Goal: Task Accomplishment & Management: Manage account settings

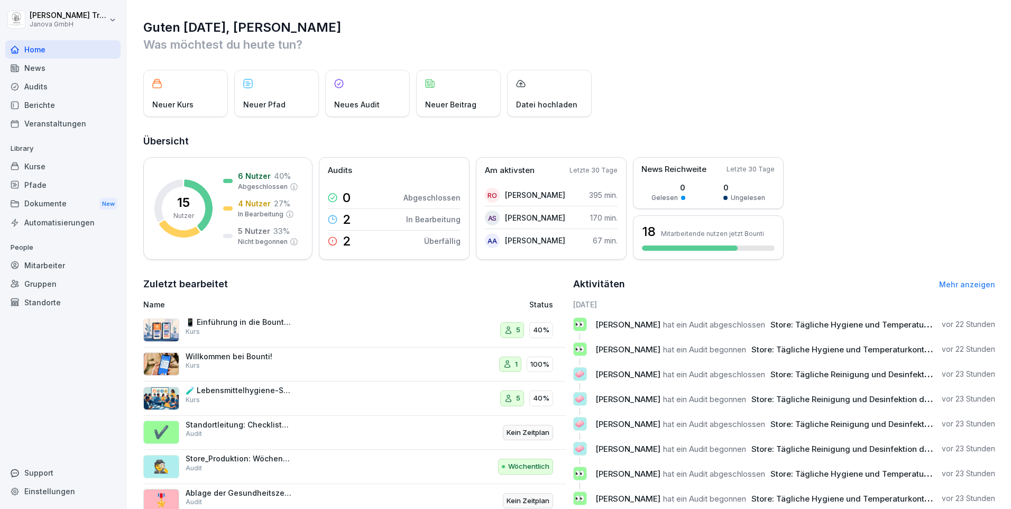
click at [35, 161] on div "Kurse" at bounding box center [62, 166] width 115 height 19
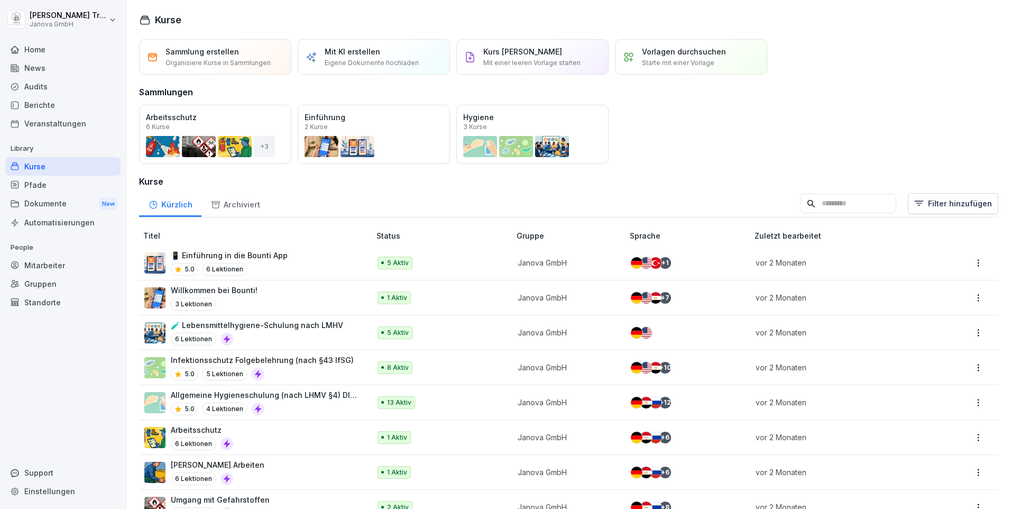
click at [0, 0] on button "Öffnen" at bounding box center [0, 0] width 0 height 0
click at [0, 0] on div "Öffnen" at bounding box center [0, 0] width 0 height 0
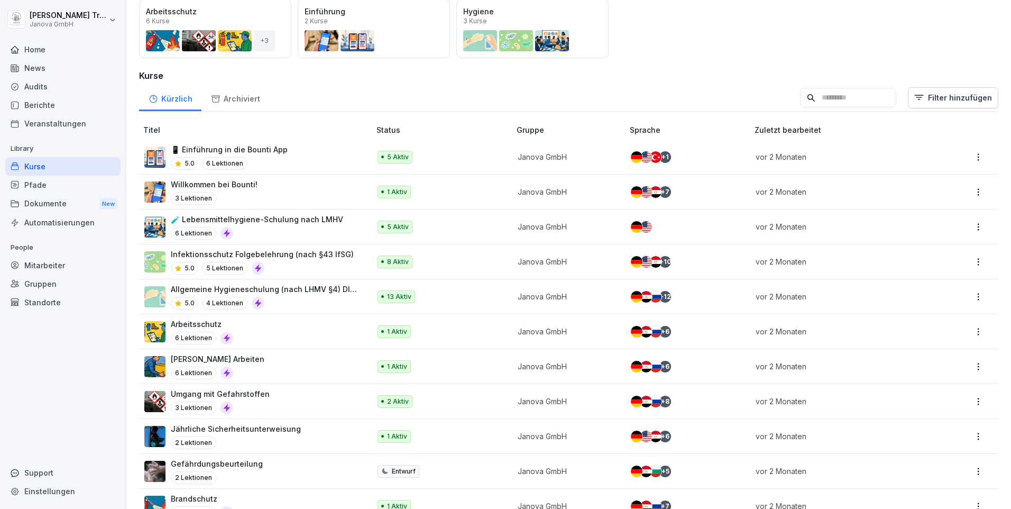
scroll to position [136, 0]
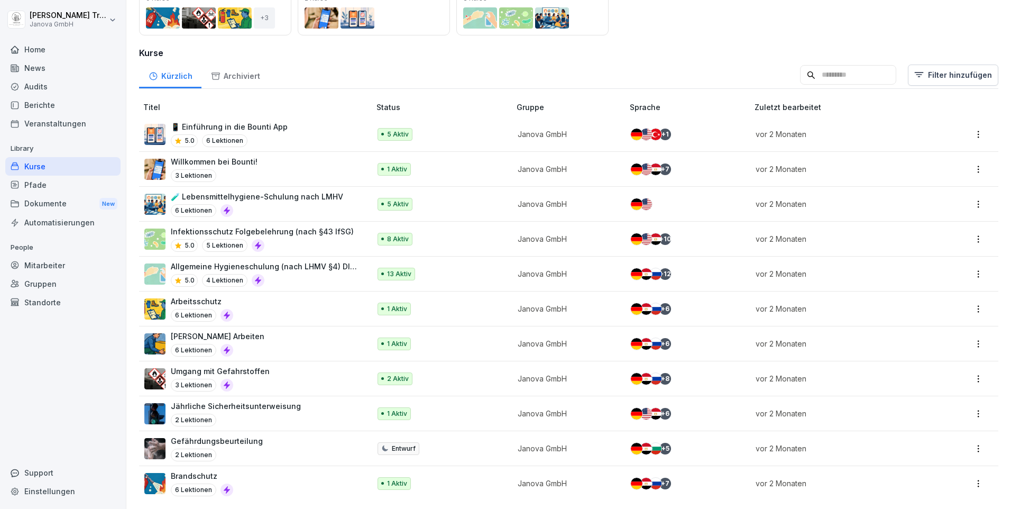
click at [42, 87] on div "Audits" at bounding box center [62, 86] width 115 height 19
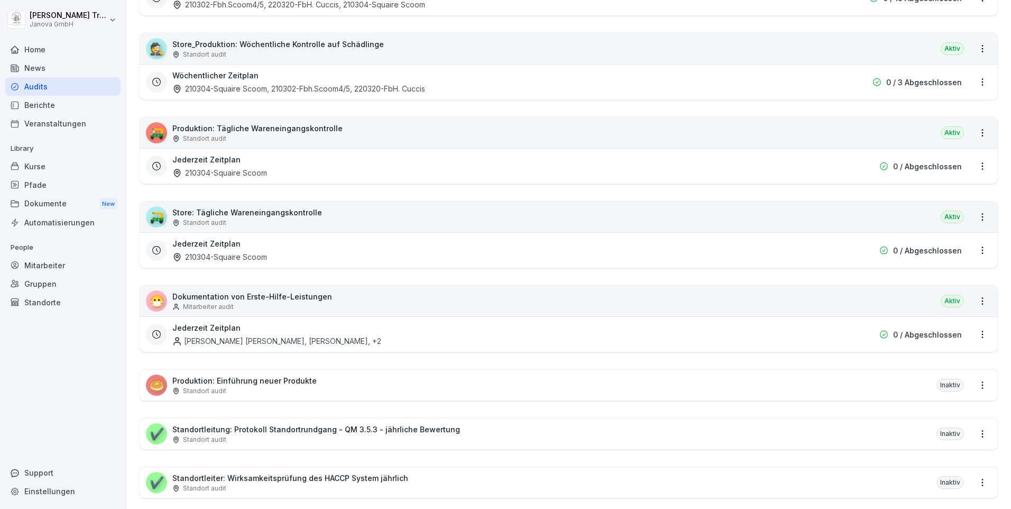
scroll to position [476, 0]
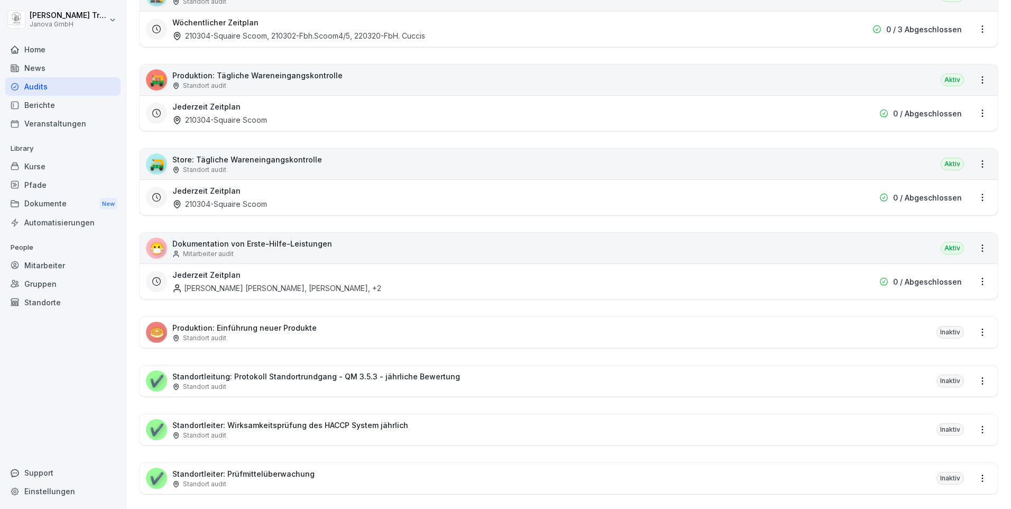
click at [400, 376] on p "Standortleitung: Protokoll Standortrundgang - QM 3.5.3 - jährliche Bewertung" at bounding box center [316, 376] width 288 height 11
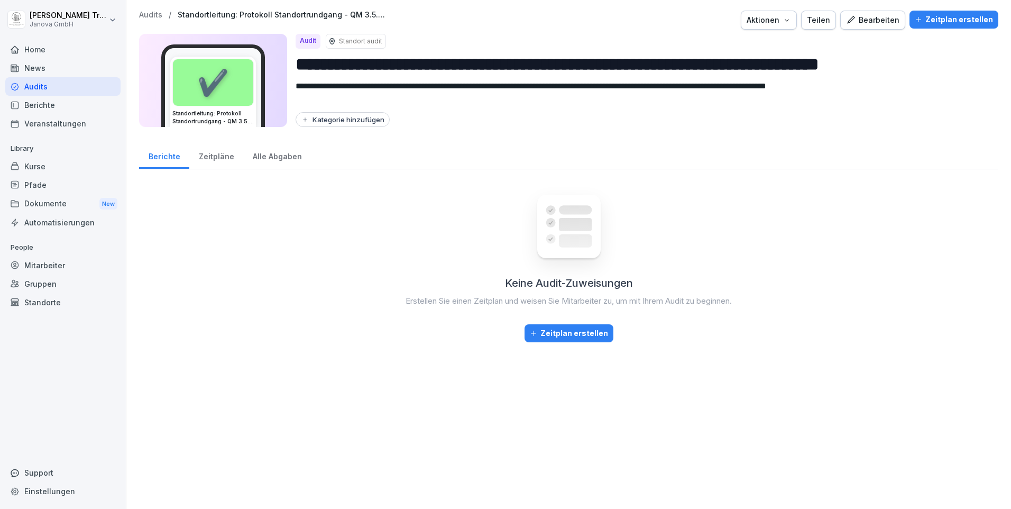
click at [872, 22] on div "Bearbeiten" at bounding box center [872, 20] width 53 height 12
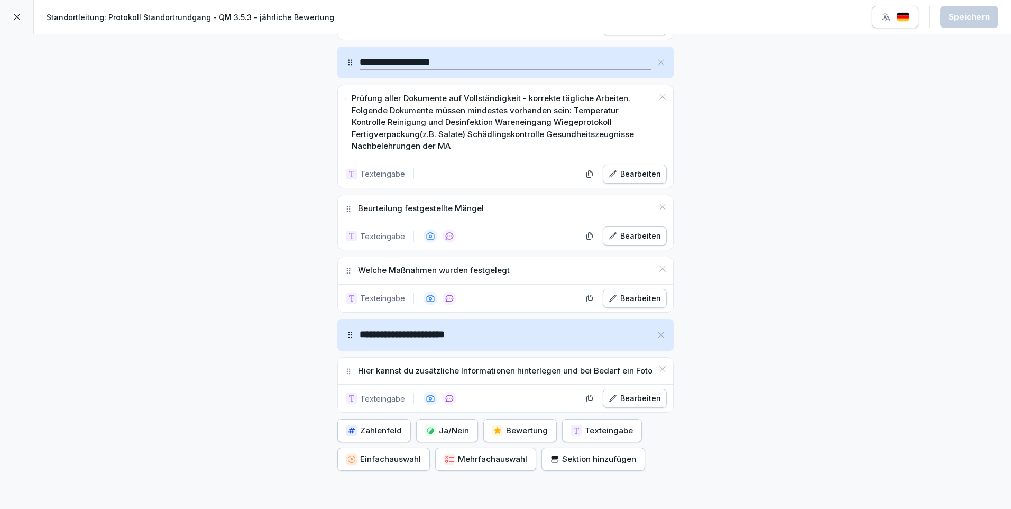
scroll to position [1503, 0]
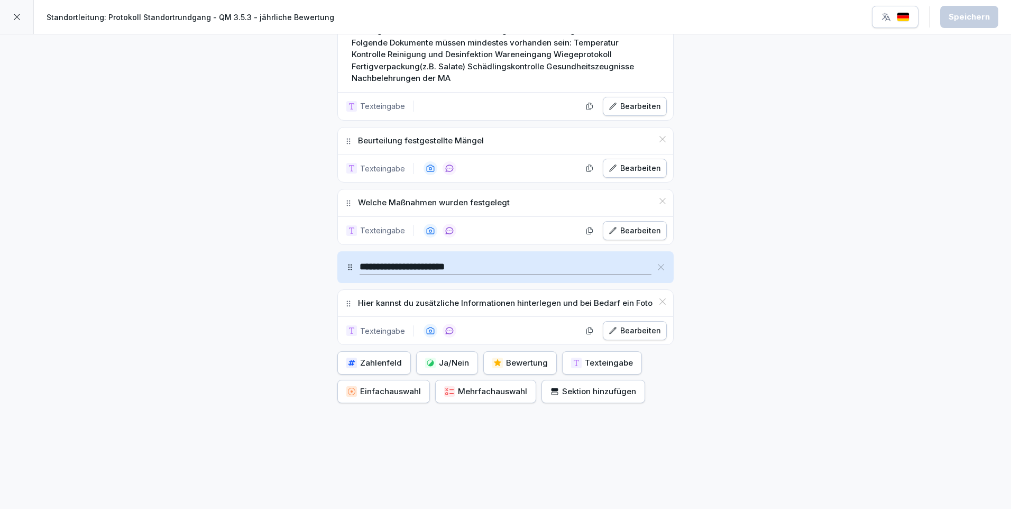
click at [19, 15] on icon at bounding box center [17, 17] width 6 height 6
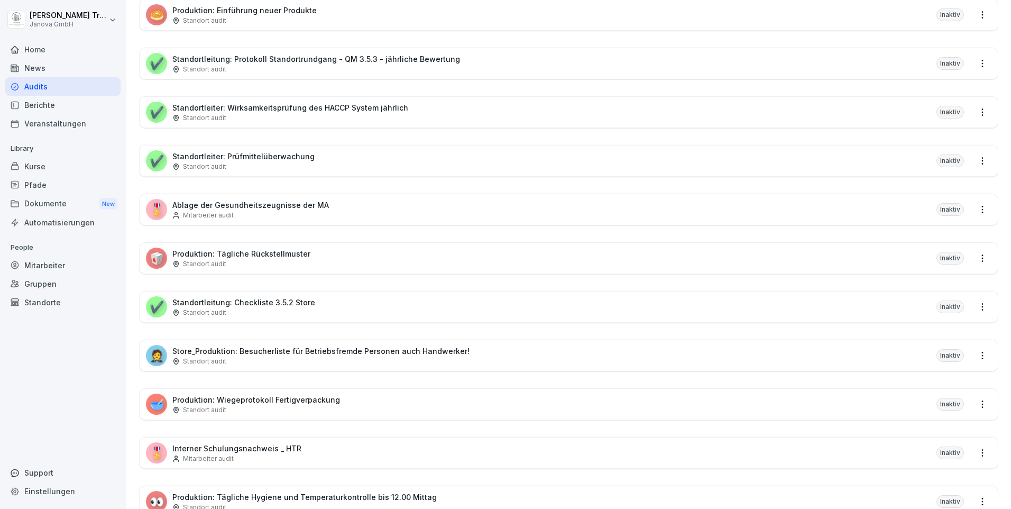
scroll to position [835, 0]
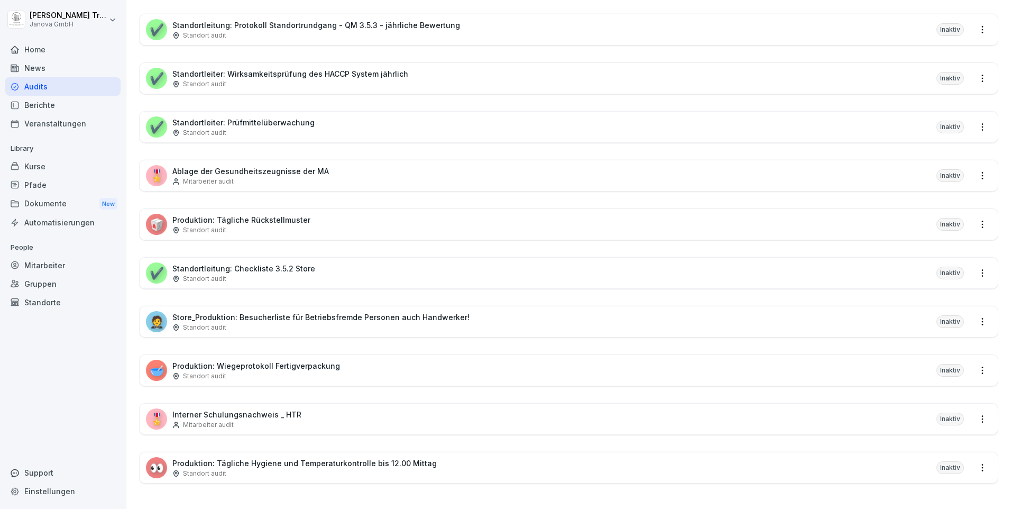
click at [273, 264] on p "Standortleitung: Checkliste 3.5.2 Store" at bounding box center [243, 268] width 143 height 11
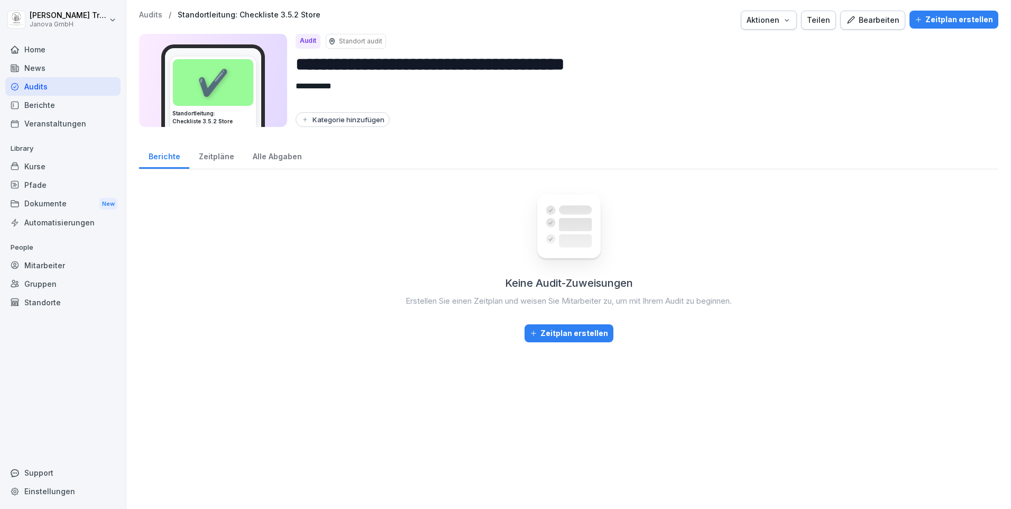
click at [863, 22] on div "Bearbeiten" at bounding box center [872, 20] width 53 height 12
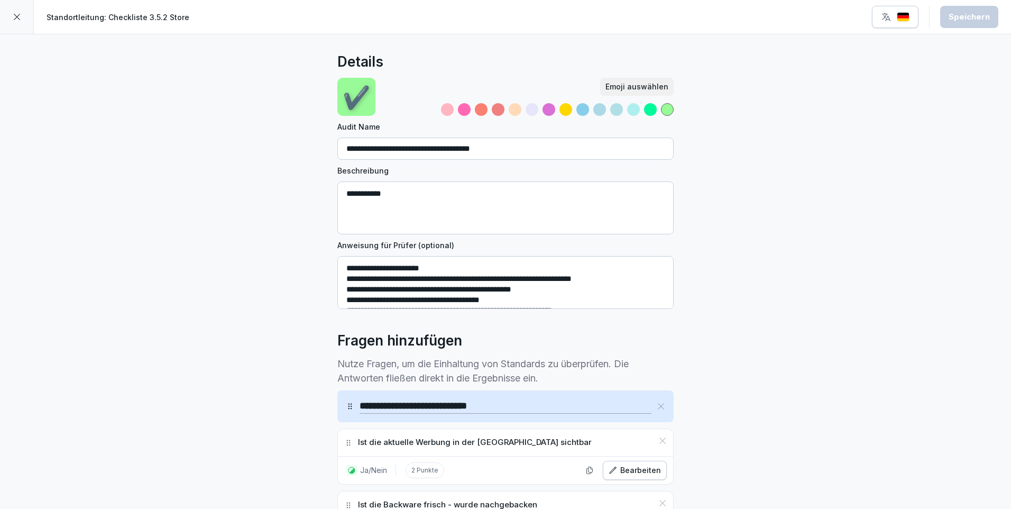
click at [16, 16] on icon at bounding box center [17, 17] width 8 height 8
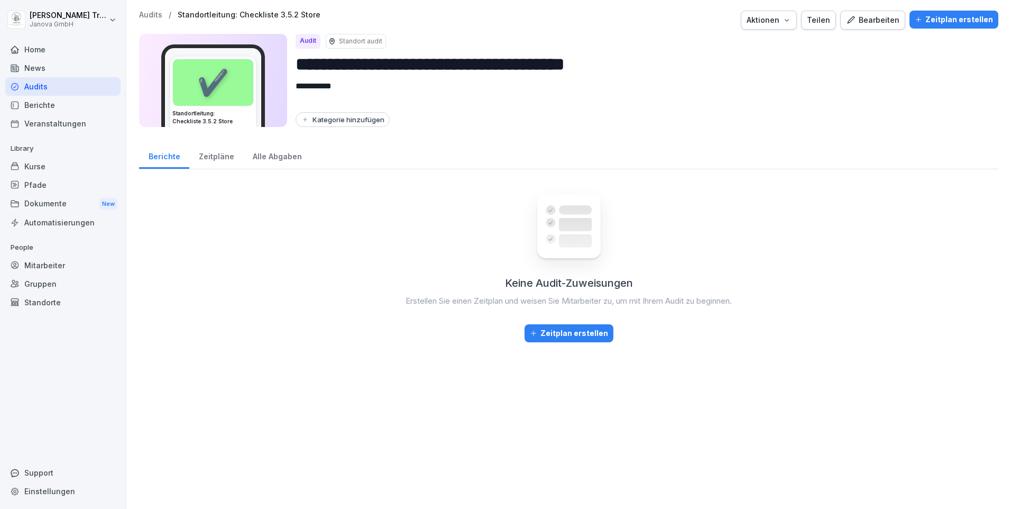
click at [933, 19] on div "Zeitplan erstellen" at bounding box center [954, 20] width 78 height 12
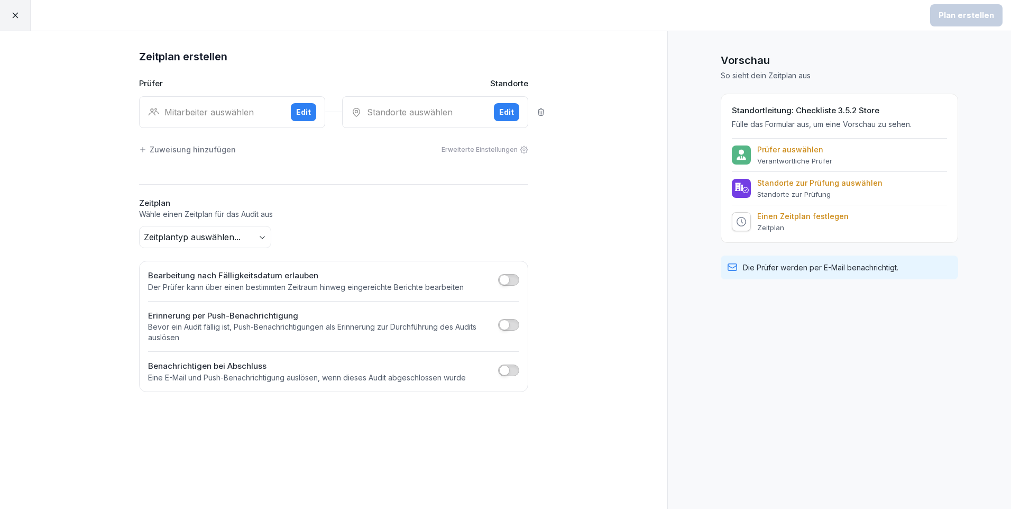
click at [299, 115] on div "Edit" at bounding box center [303, 112] width 15 height 12
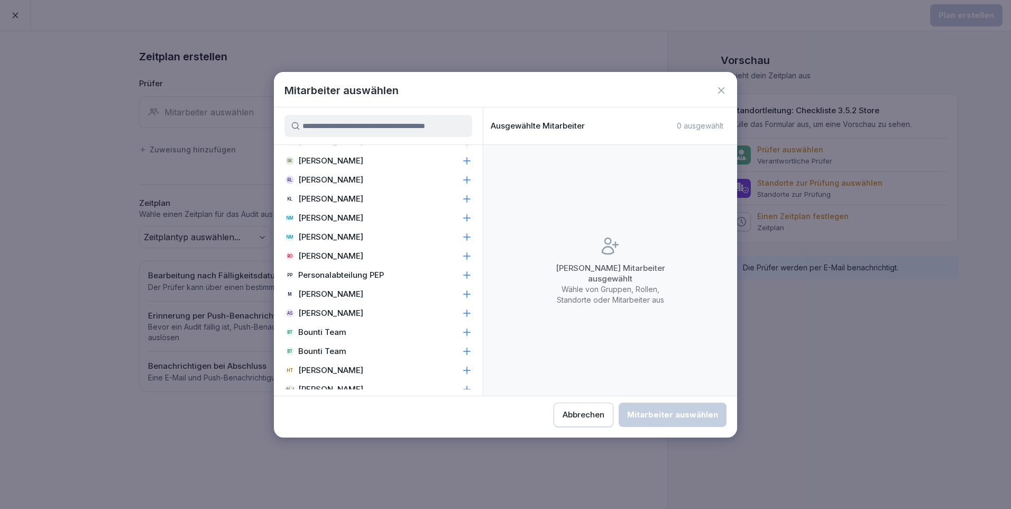
scroll to position [660, 0]
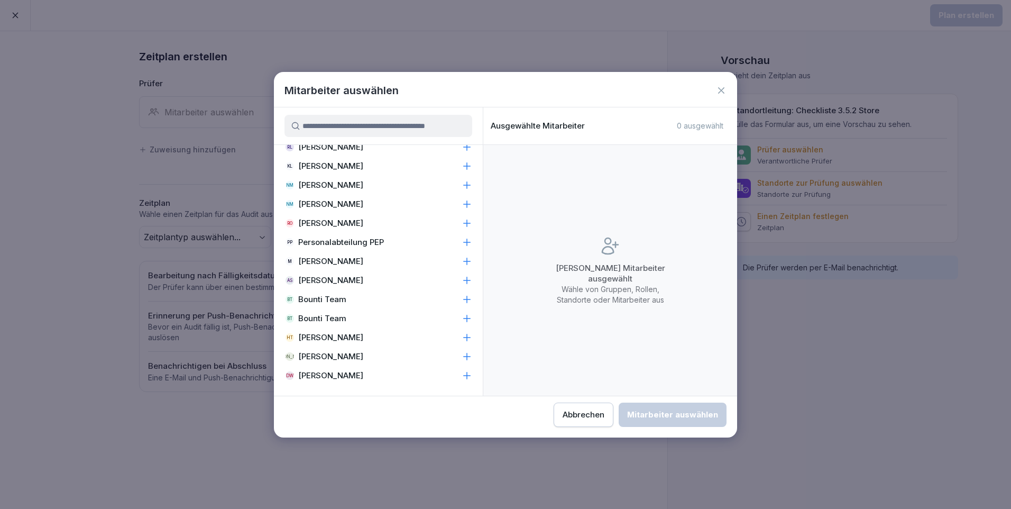
click at [360, 338] on p "[PERSON_NAME]" at bounding box center [330, 337] width 65 height 11
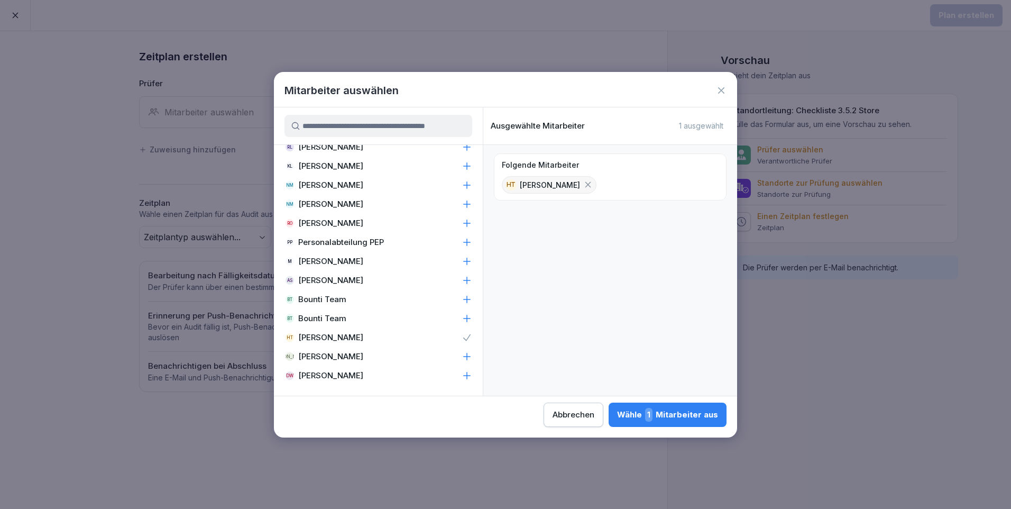
drag, startPoint x: 682, startPoint y: 418, endPoint x: 675, endPoint y: 400, distance: 19.2
click at [680, 411] on div "Wähle 1 Mitarbeiter aus" at bounding box center [667, 415] width 101 height 14
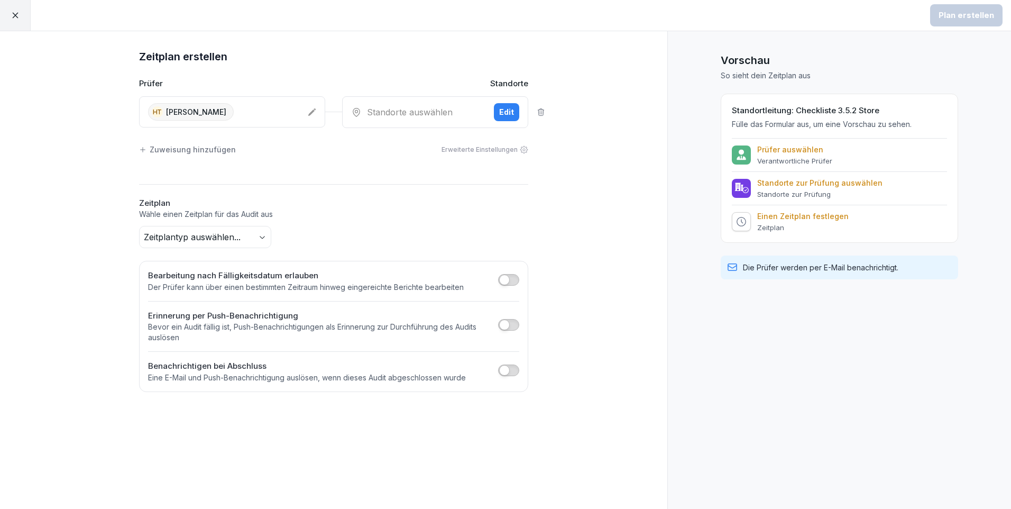
click at [514, 109] on button "Edit" at bounding box center [506, 112] width 25 height 18
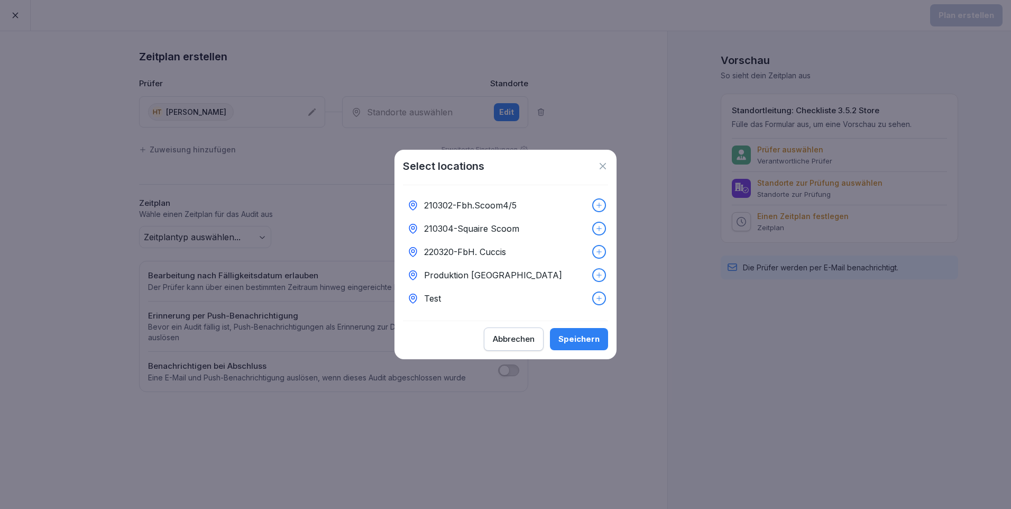
click at [431, 292] on p "Test" at bounding box center [432, 298] width 17 height 13
click at [582, 345] on div "Speichern" at bounding box center [578, 339] width 41 height 12
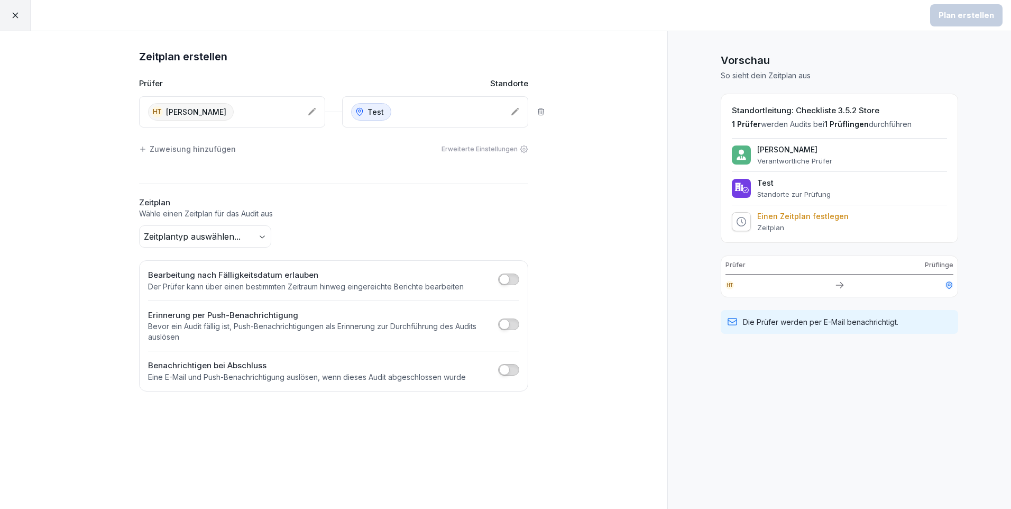
click at [263, 238] on body "Plan erstellen Zeitplan erstellen Prüfer Standorte HT Heiko Trautmann Test Zuwe…" at bounding box center [505, 254] width 1011 height 509
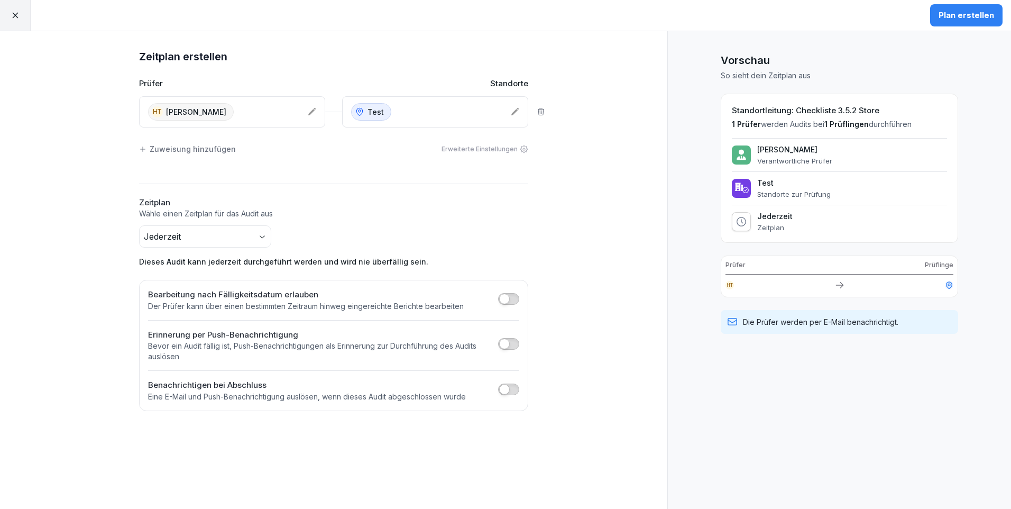
drag, startPoint x: 509, startPoint y: 299, endPoint x: 524, endPoint y: 281, distance: 24.4
click at [509, 299] on span "button" at bounding box center [504, 298] width 11 height 11
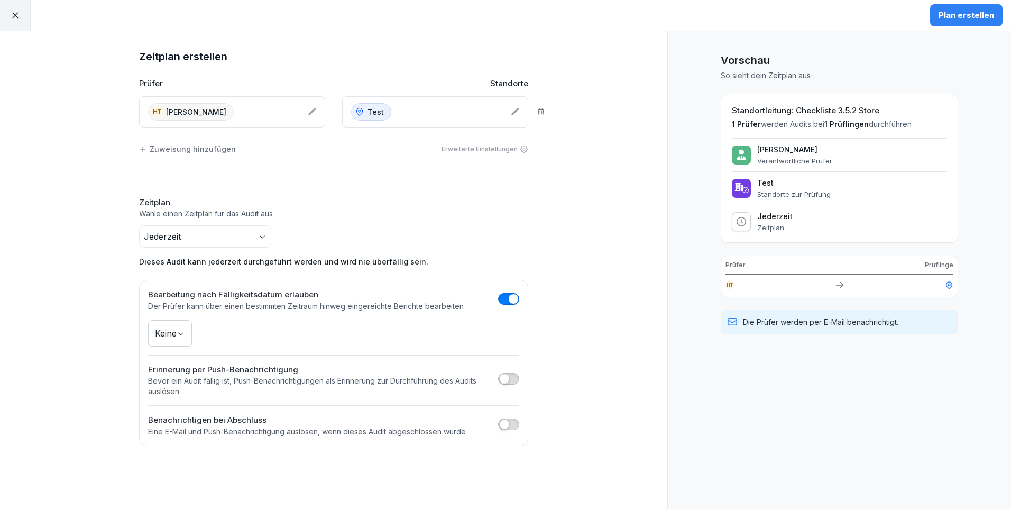
click at [975, 13] on div "Plan erstellen" at bounding box center [966, 16] width 56 height 12
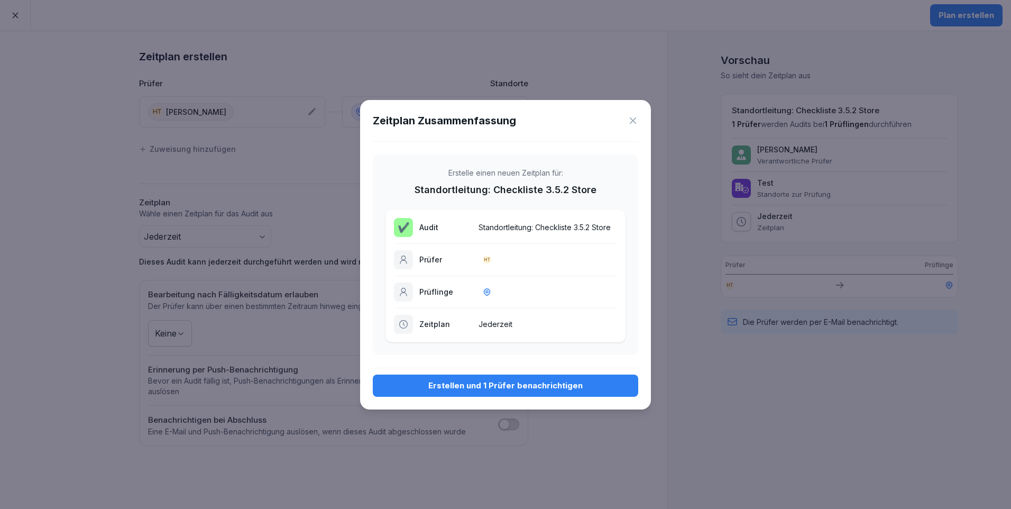
click at [522, 381] on div "Erstellen und 1 Prüfer benachrichtigen" at bounding box center [505, 386] width 248 height 12
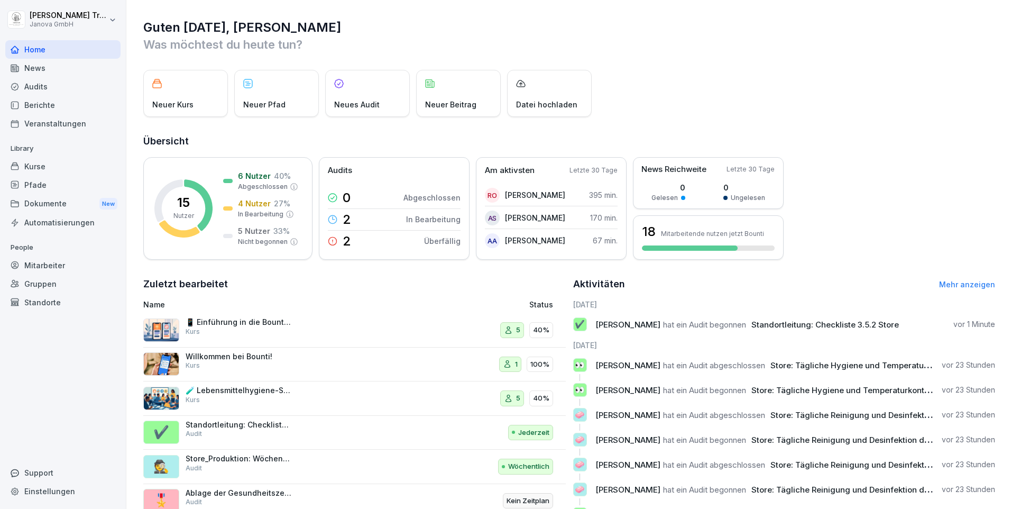
click at [39, 166] on div "Kurse" at bounding box center [62, 166] width 115 height 19
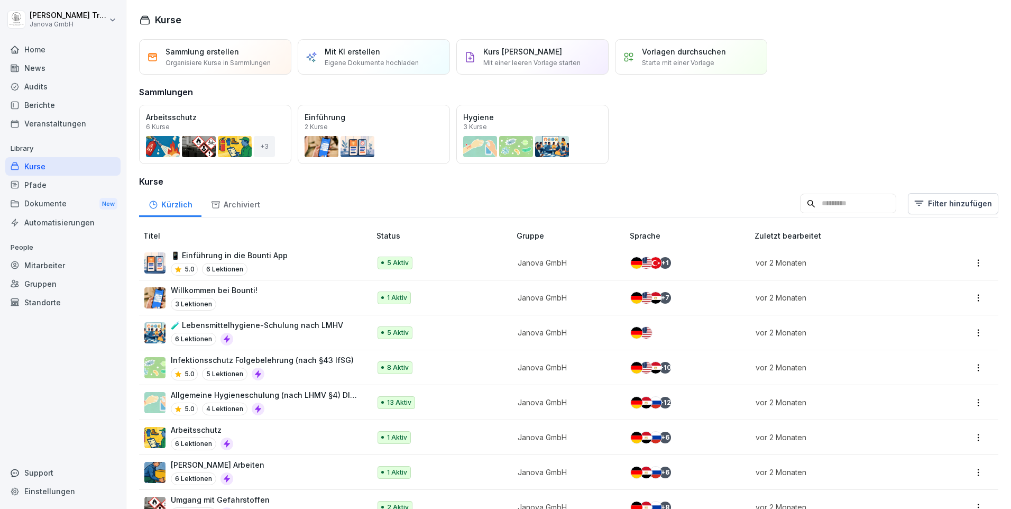
click at [45, 261] on div "Mitarbeiter" at bounding box center [62, 265] width 115 height 19
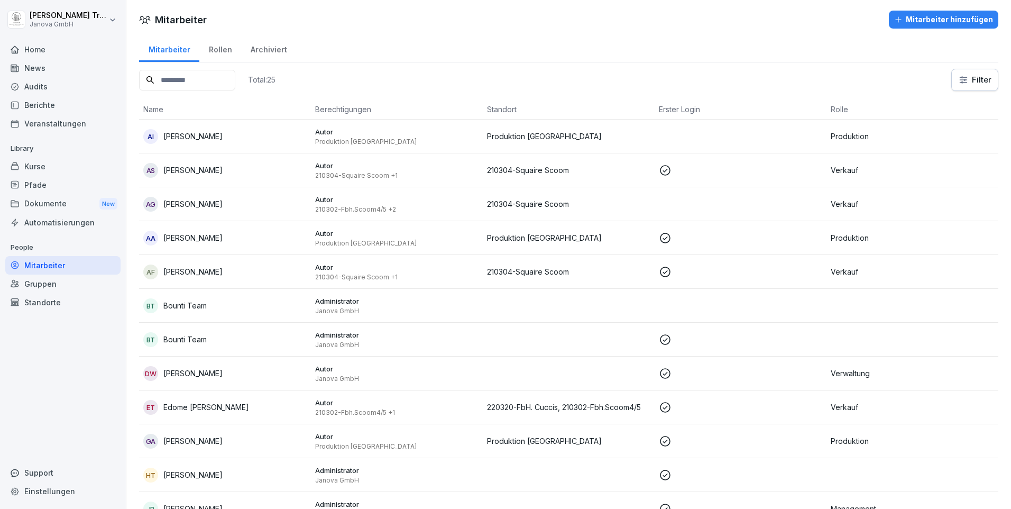
scroll to position [159, 0]
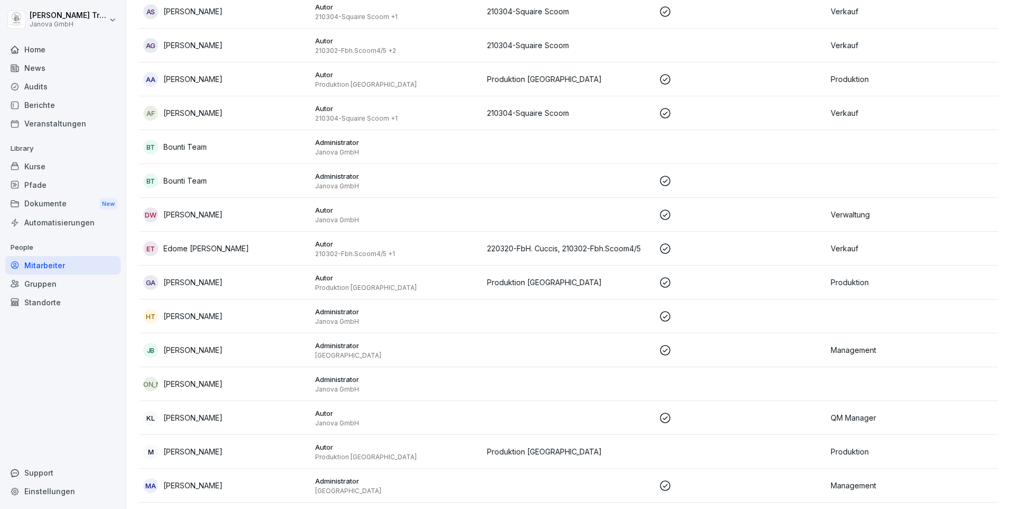
click at [603, 317] on td at bounding box center [569, 316] width 172 height 34
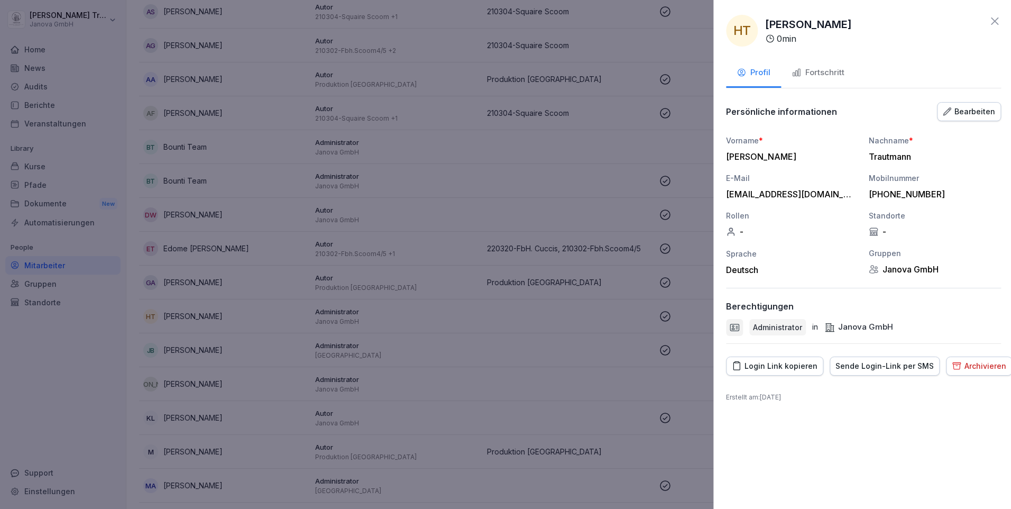
click at [603, 316] on div at bounding box center [505, 254] width 1011 height 509
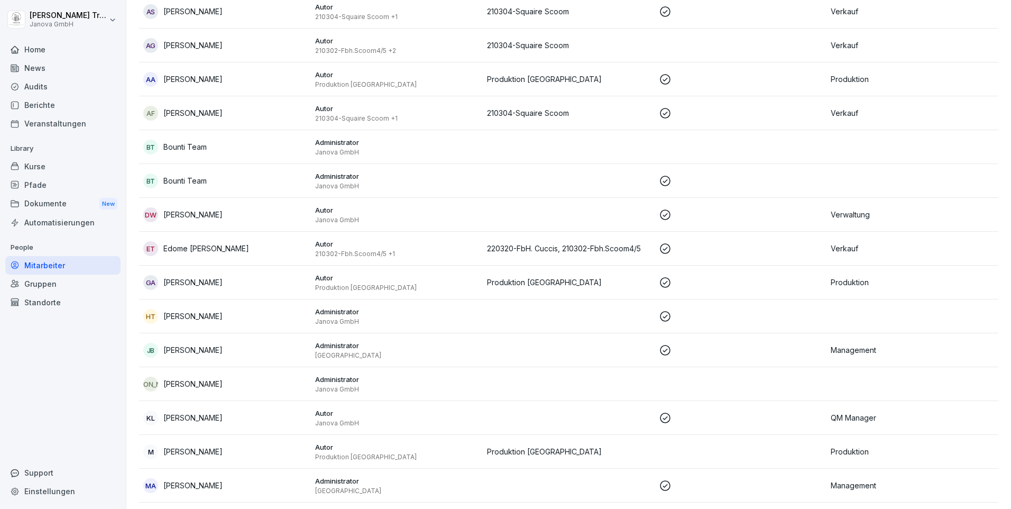
click at [31, 167] on div "Kurse" at bounding box center [62, 166] width 115 height 19
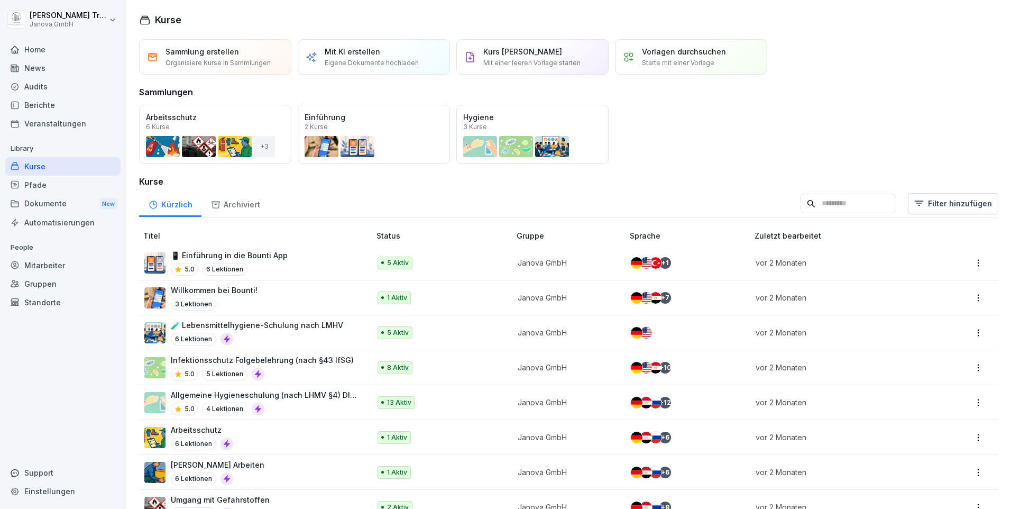
click at [35, 79] on div "Audits" at bounding box center [62, 86] width 115 height 19
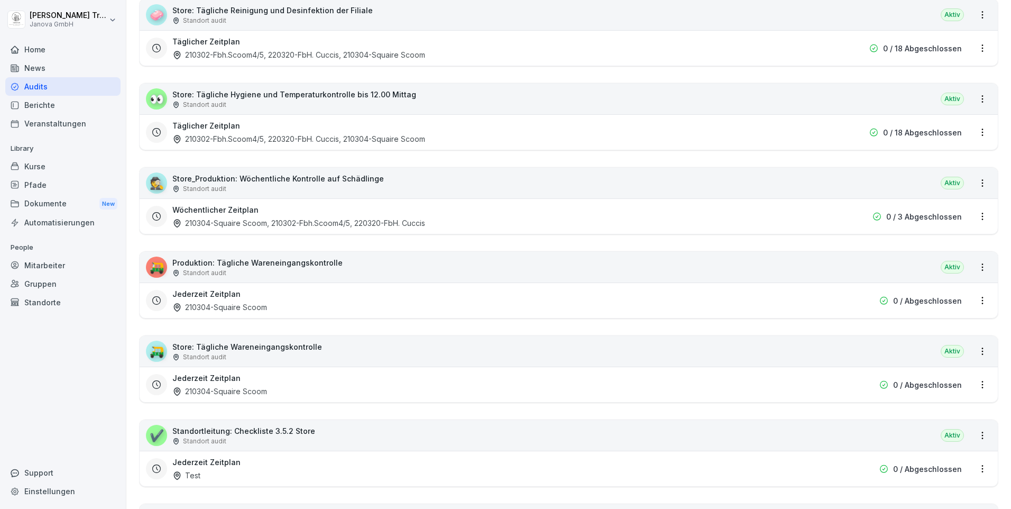
scroll to position [394, 0]
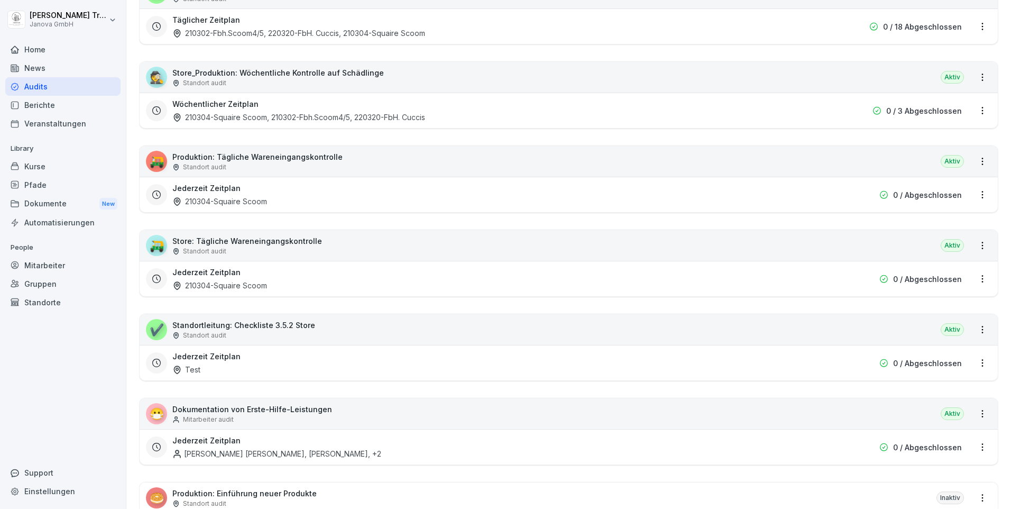
click at [895, 337] on div "✔️ Standortleitung: Checkliste 3.5.2 Store Standort audit Aktiv" at bounding box center [569, 329] width 858 height 31
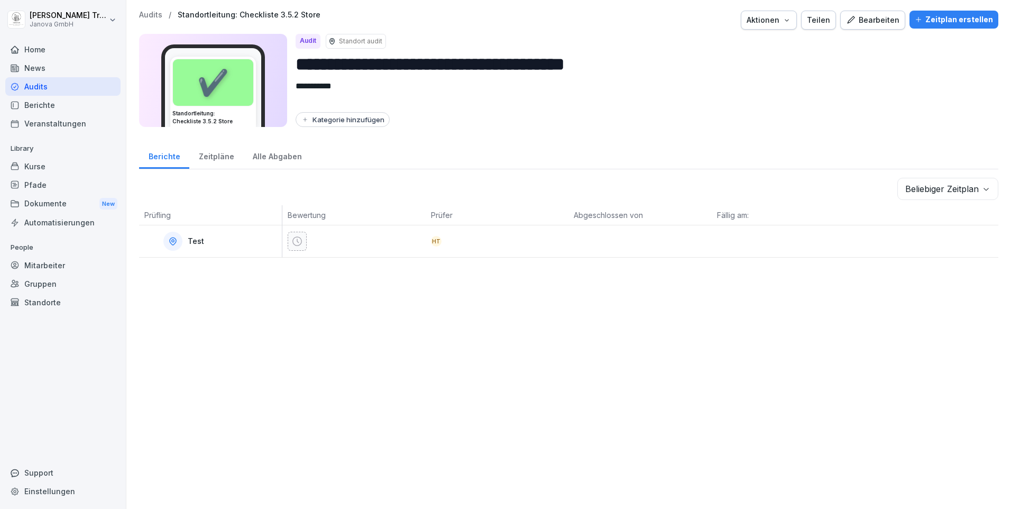
click at [197, 240] on p "Test" at bounding box center [196, 241] width 16 height 9
click at [215, 154] on div "Zeitpläne" at bounding box center [216, 155] width 54 height 27
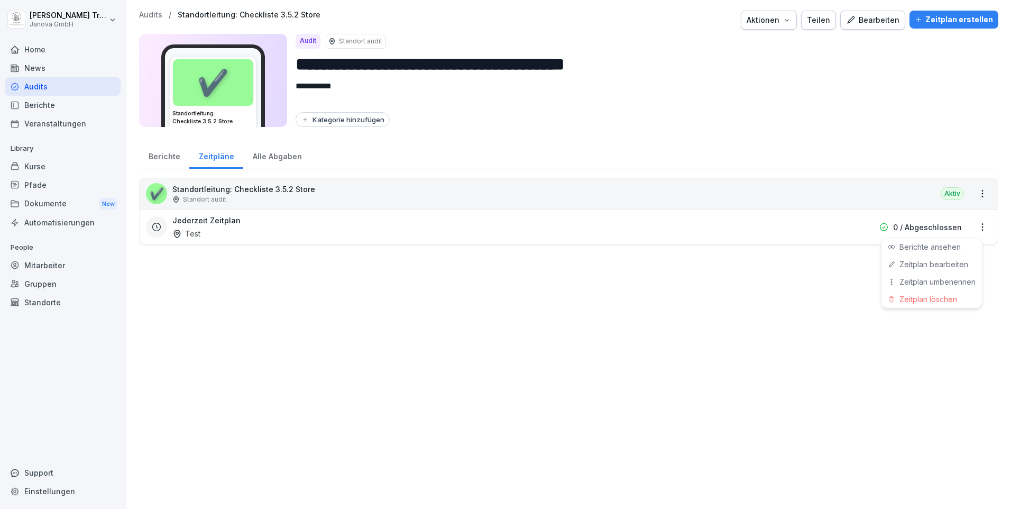
click at [973, 226] on html "**********" at bounding box center [505, 254] width 1011 height 509
click at [942, 296] on div "Zeitplan löschen" at bounding box center [931, 298] width 100 height 17
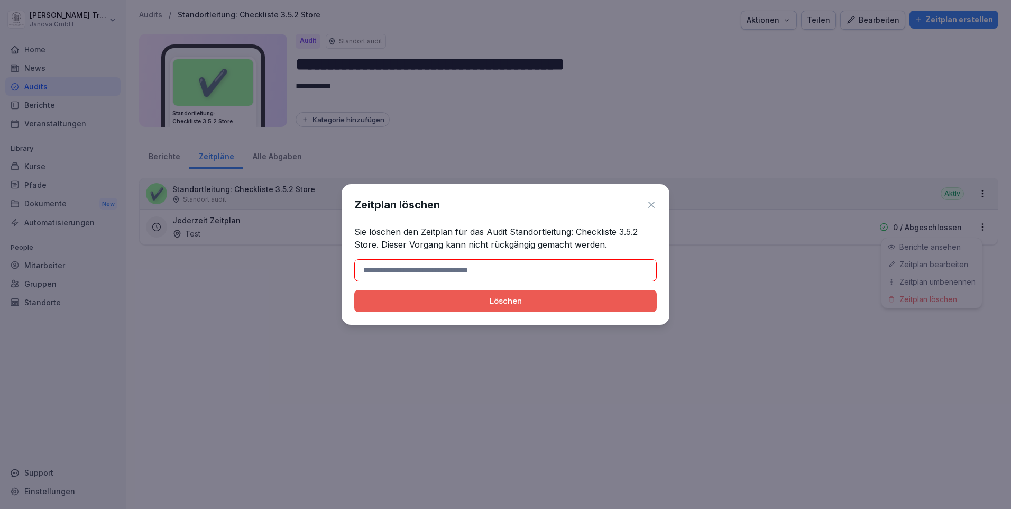
click at [524, 271] on input at bounding box center [505, 270] width 302 height 22
type input "*******"
click at [454, 298] on div "Löschen" at bounding box center [506, 301] width 286 height 12
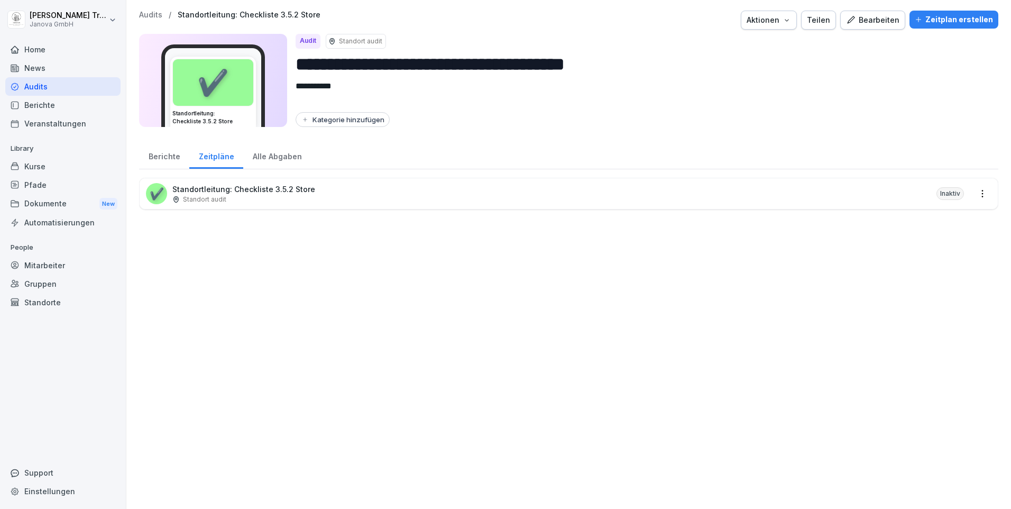
click at [871, 22] on div "Bearbeiten" at bounding box center [872, 20] width 53 height 12
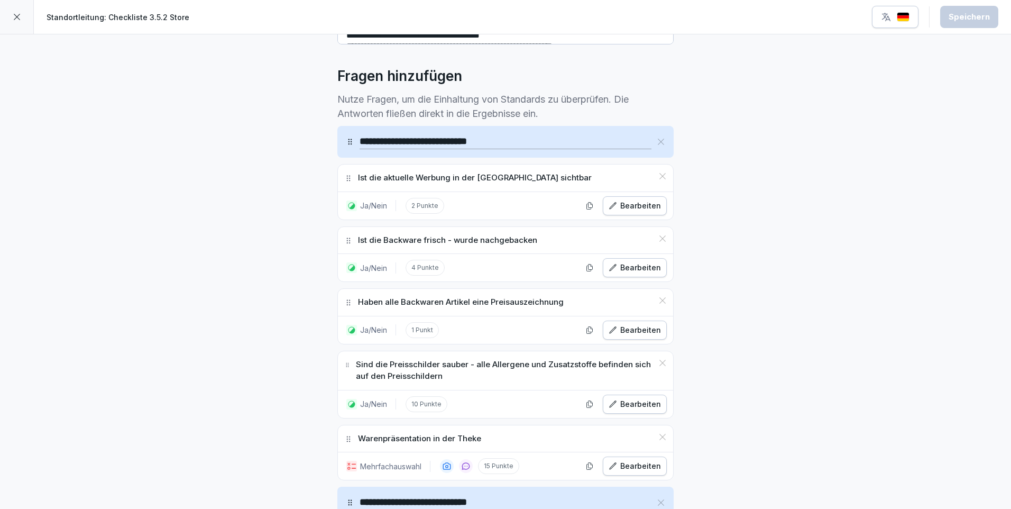
scroll to position [370, 0]
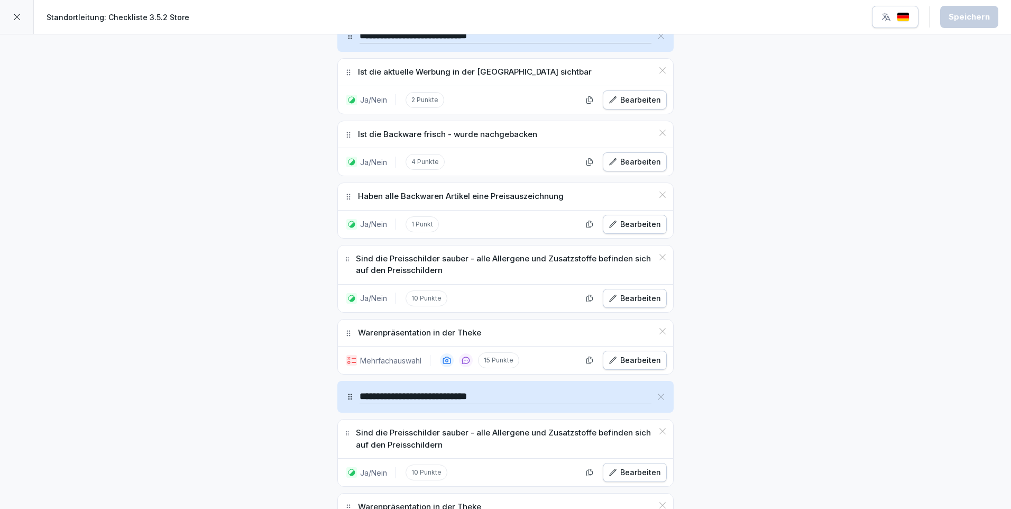
click at [633, 362] on div "Bearbeiten" at bounding box center [635, 360] width 52 height 12
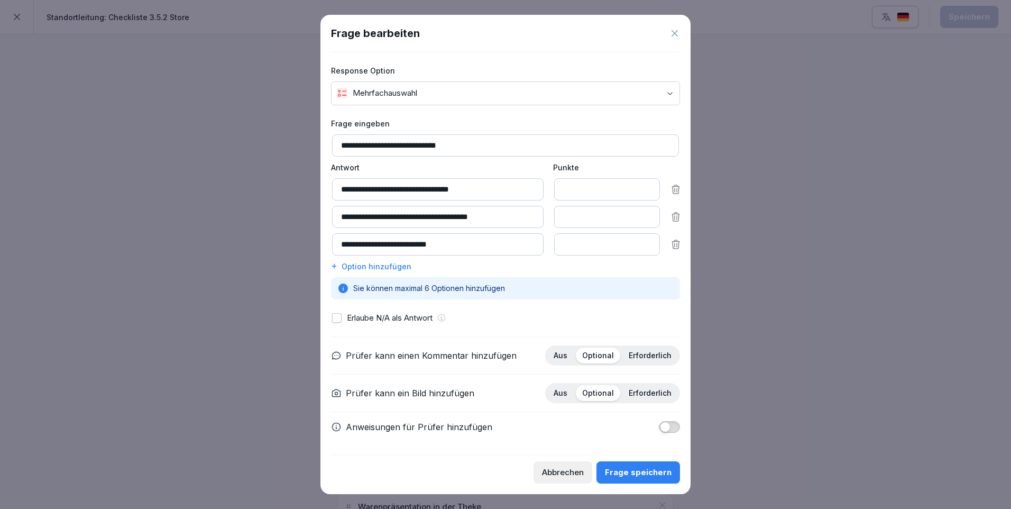
click at [648, 471] on div "Frage speichern" at bounding box center [638, 472] width 67 height 12
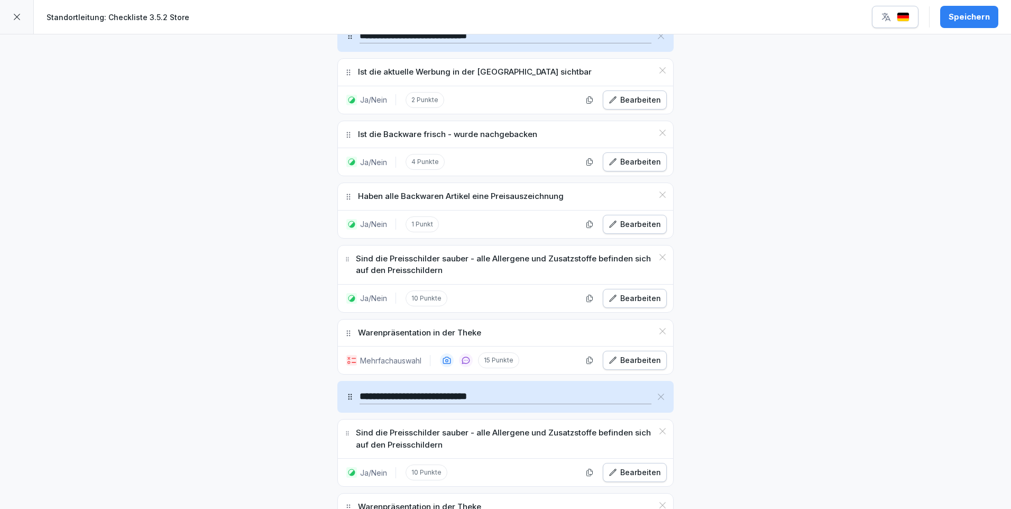
click at [965, 23] on button "Speichern" at bounding box center [969, 17] width 58 height 22
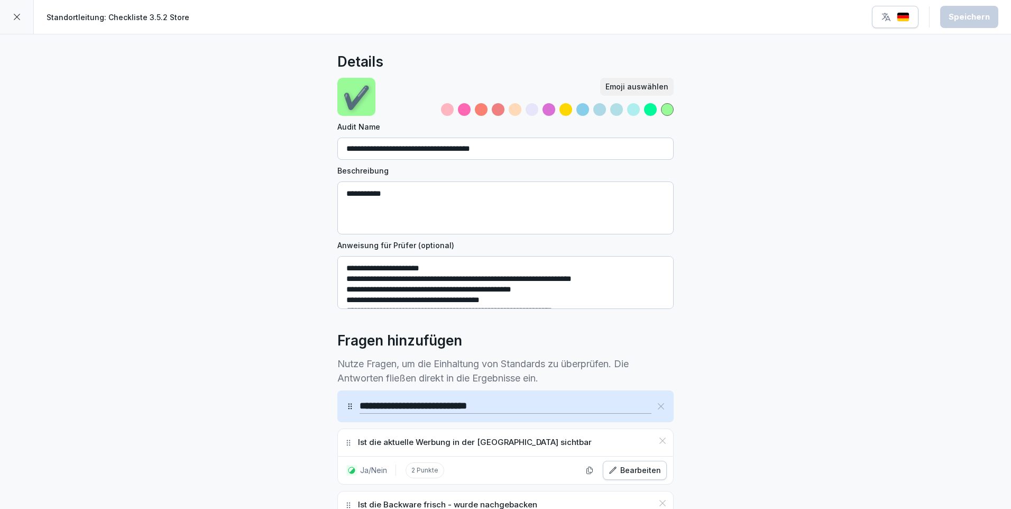
click at [19, 18] on icon at bounding box center [17, 17] width 8 height 8
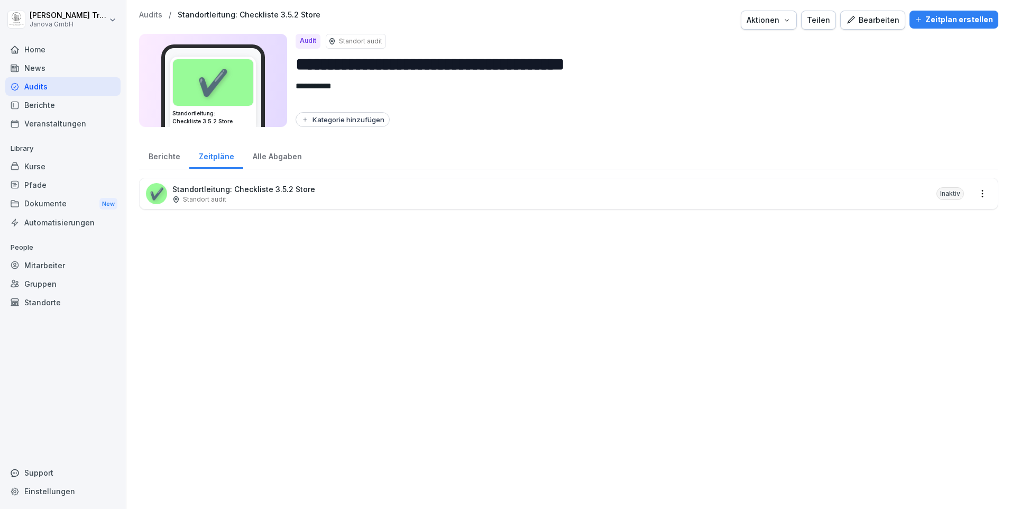
click at [945, 191] on div "Inaktiv" at bounding box center [949, 193] width 27 height 13
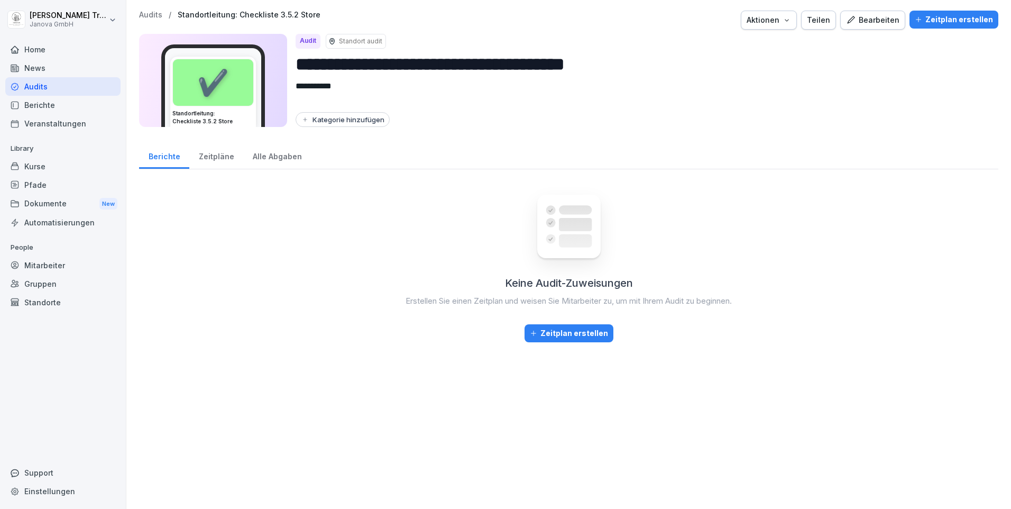
click at [591, 334] on div "Zeitplan erstellen" at bounding box center [569, 333] width 78 height 12
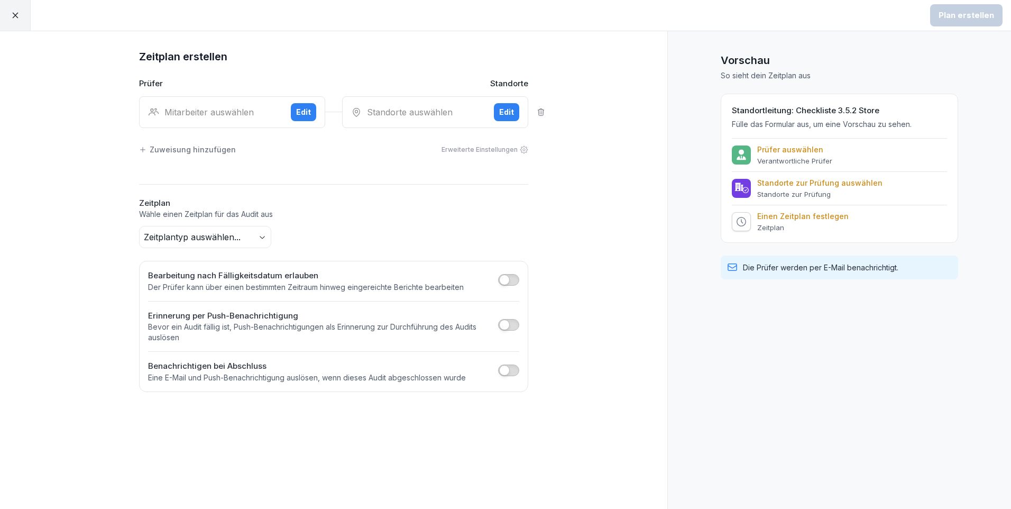
click at [296, 114] on button "Edit" at bounding box center [303, 112] width 25 height 18
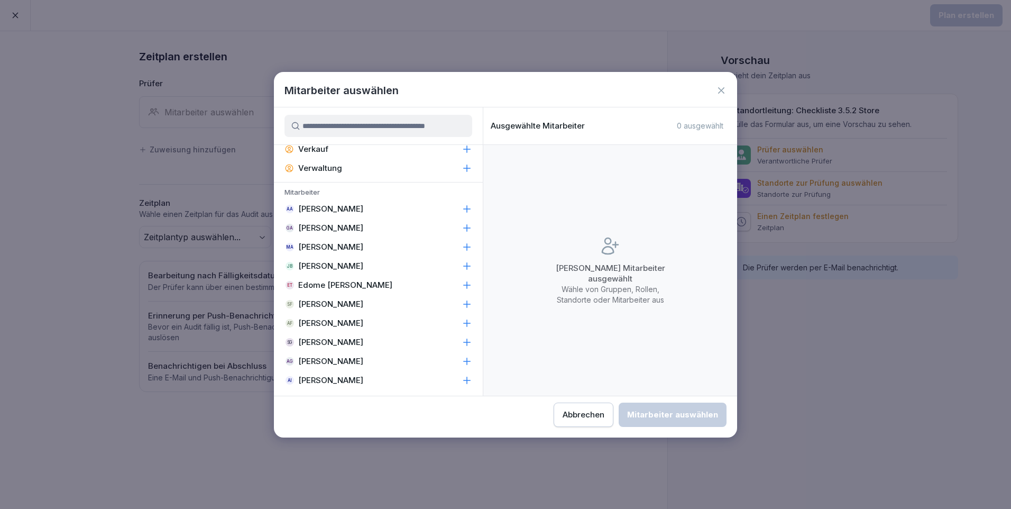
scroll to position [660, 0]
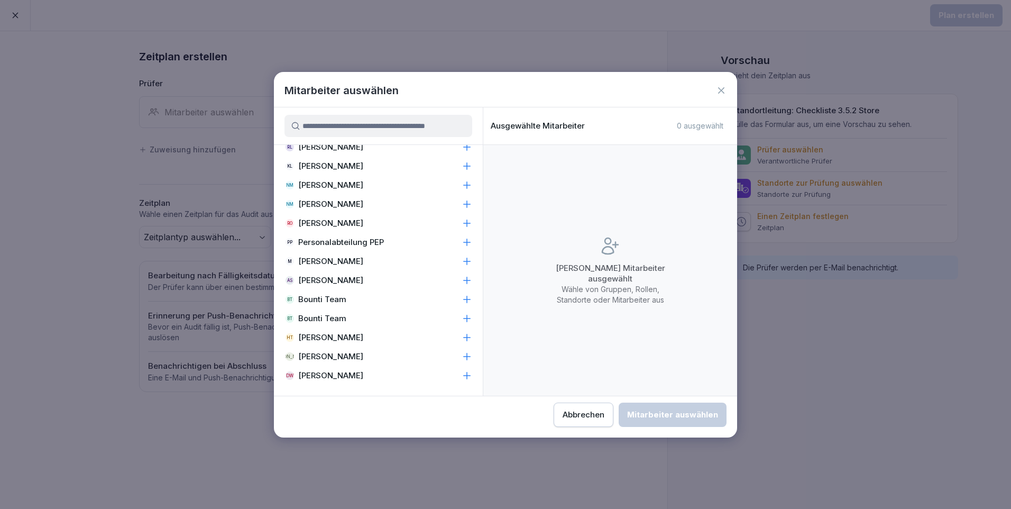
click at [356, 339] on p "[PERSON_NAME]" at bounding box center [330, 337] width 65 height 11
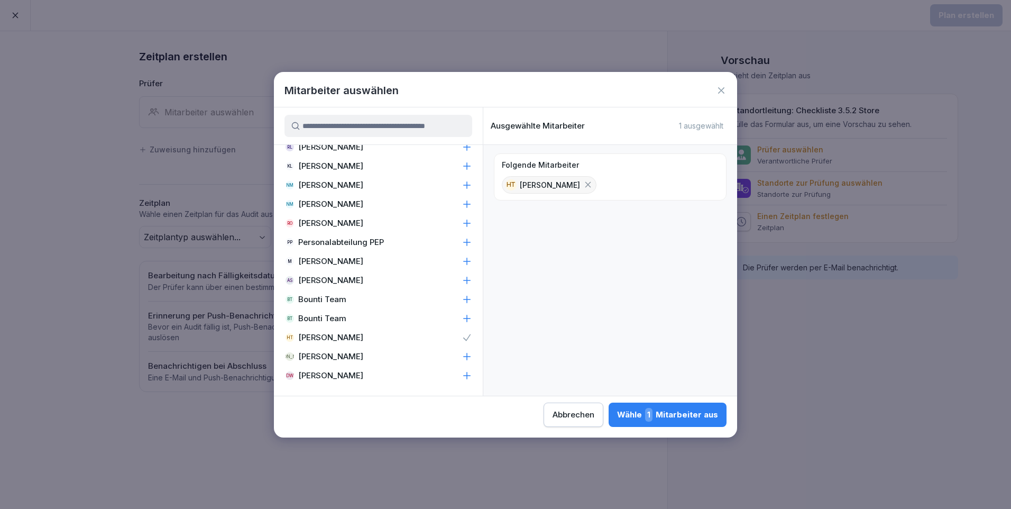
click at [657, 411] on div "Wähle 1 Mitarbeiter aus" at bounding box center [667, 415] width 101 height 14
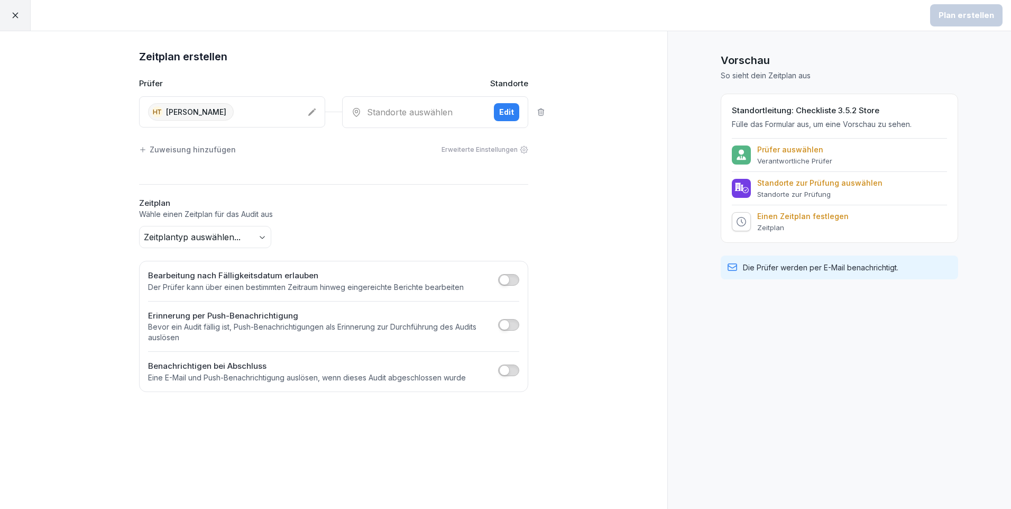
click at [500, 114] on div "Edit" at bounding box center [506, 112] width 15 height 12
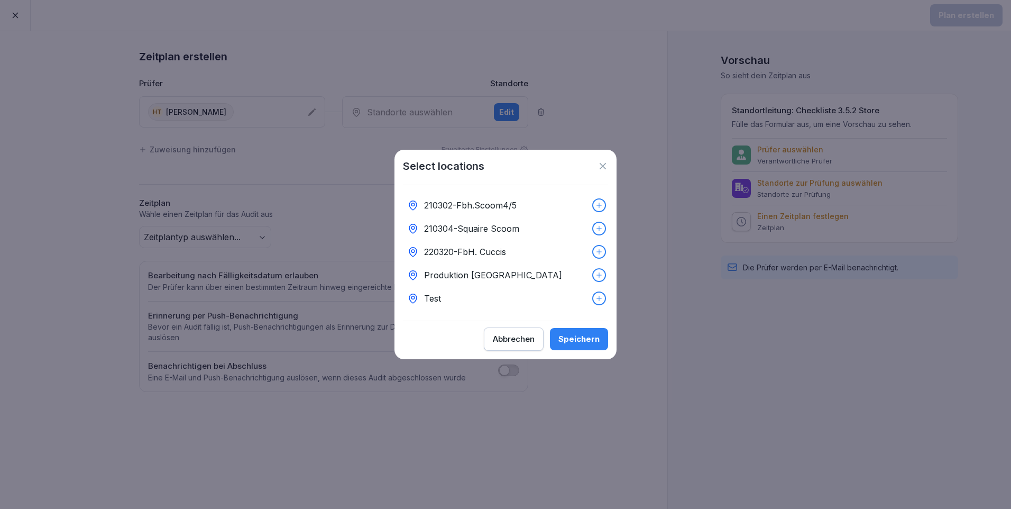
click at [449, 292] on div "Test" at bounding box center [505, 298] width 205 height 23
click at [592, 345] on div "Speichern" at bounding box center [578, 339] width 41 height 12
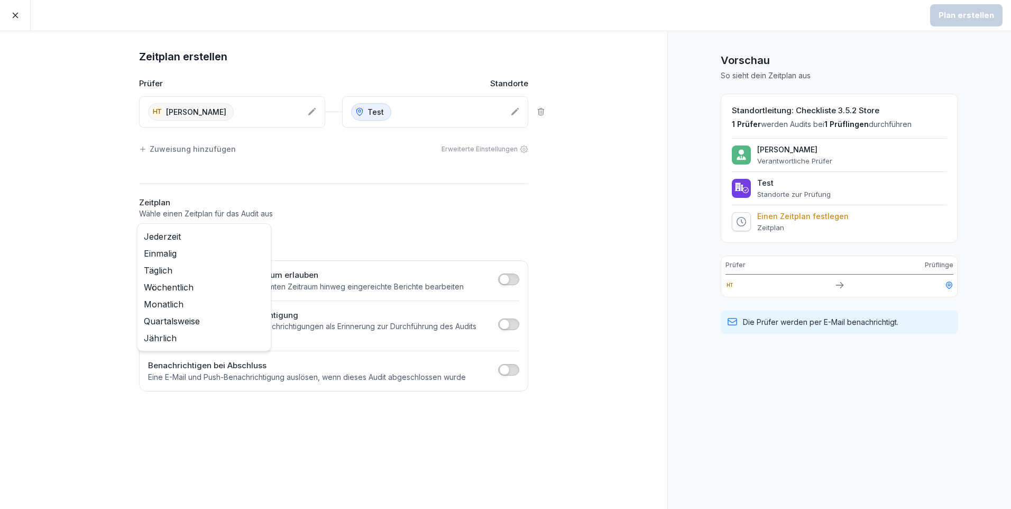
click at [262, 234] on body "Plan erstellen Zeitplan erstellen Prüfer Standorte HT [PERSON_NAME] Test Zuweis…" at bounding box center [505, 254] width 1011 height 509
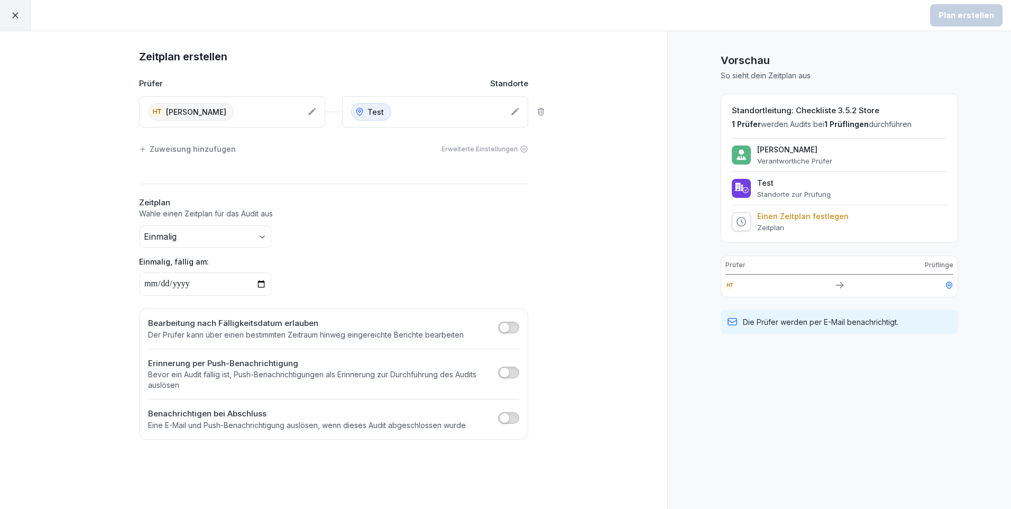
click at [264, 238] on body "Plan erstellen Zeitplan erstellen Prüfer Standorte HT [PERSON_NAME] Test Zuweis…" at bounding box center [505, 254] width 1011 height 509
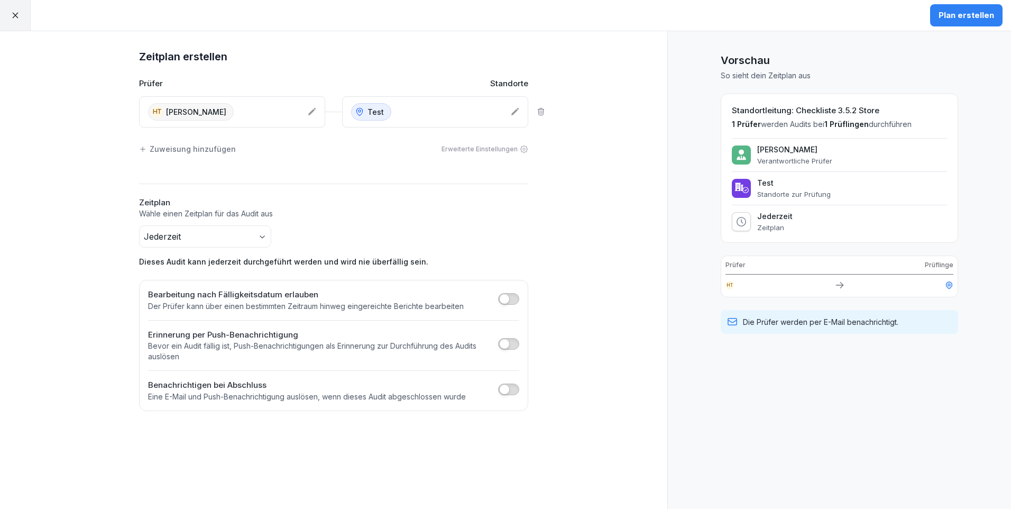
click at [961, 16] on div "Plan erstellen" at bounding box center [966, 16] width 56 height 12
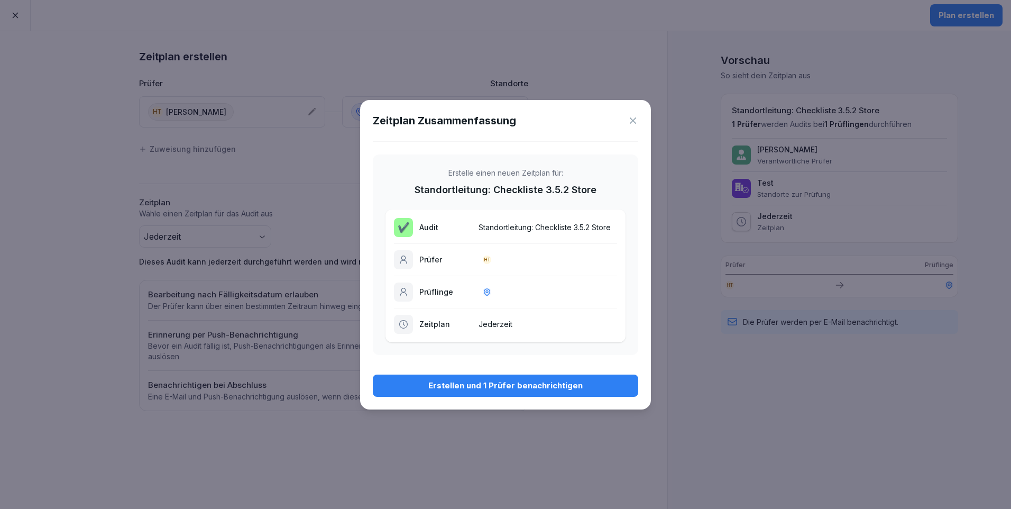
click at [502, 390] on div "Erstellen und 1 Prüfer benachrichtigen" at bounding box center [505, 386] width 248 height 12
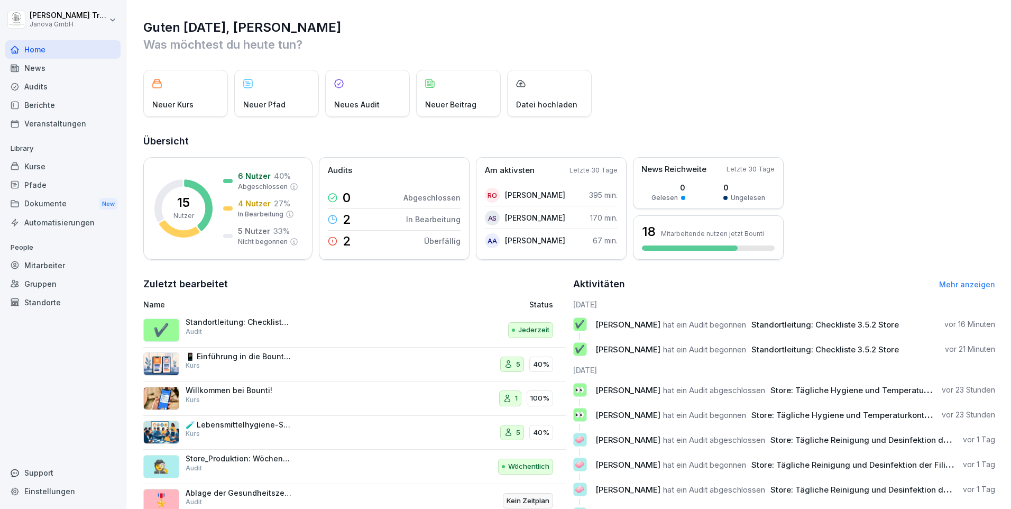
click at [40, 82] on div "Audits" at bounding box center [62, 86] width 115 height 19
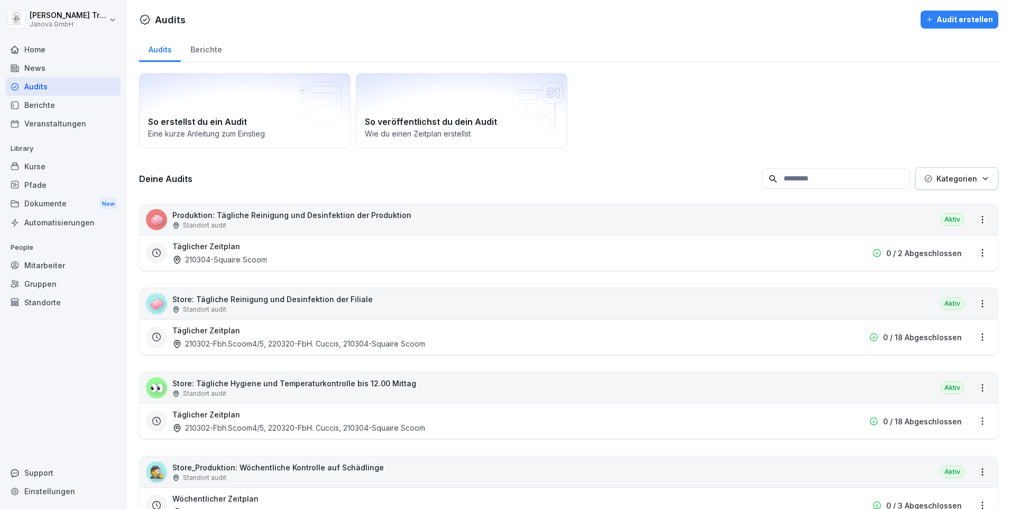
click at [27, 163] on div "Kurse" at bounding box center [62, 166] width 115 height 19
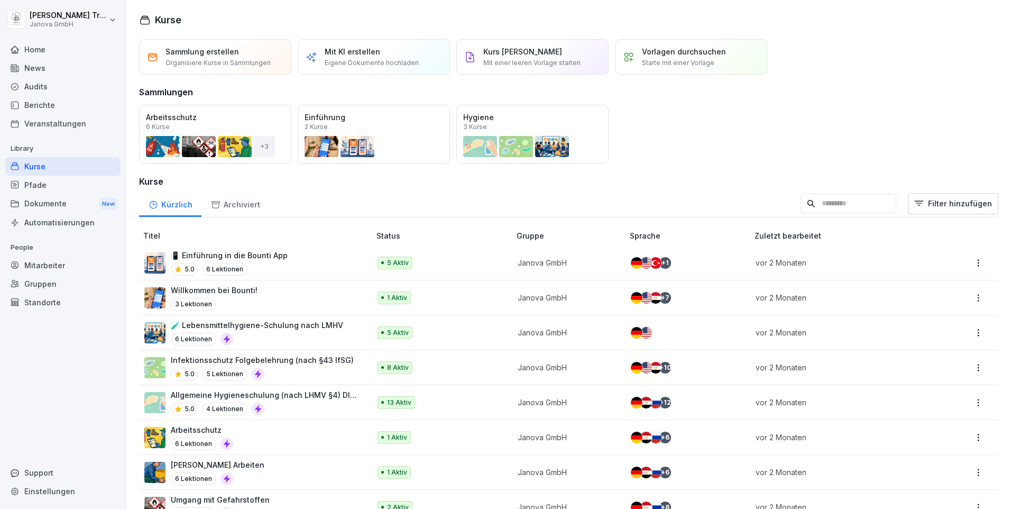
click at [43, 86] on div "Audits" at bounding box center [62, 86] width 115 height 19
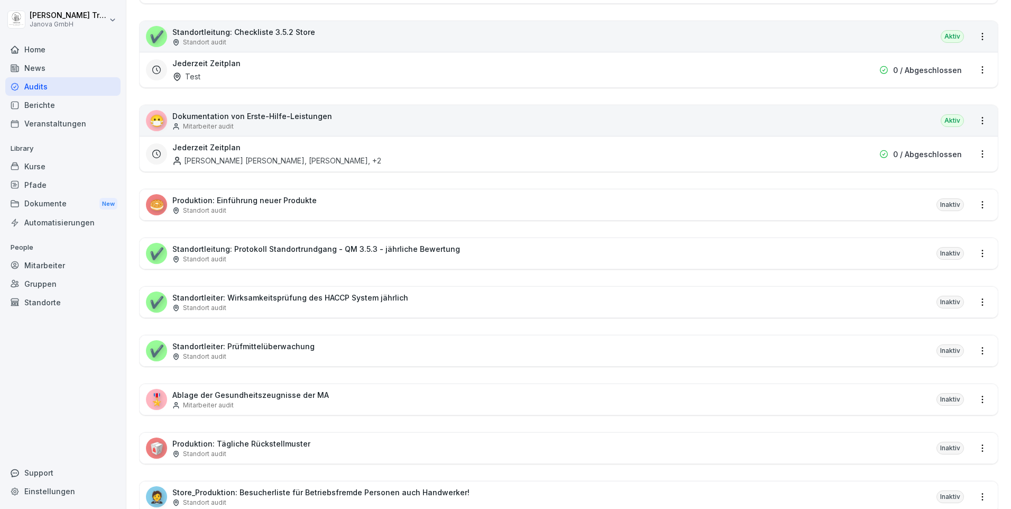
scroll to position [740, 0]
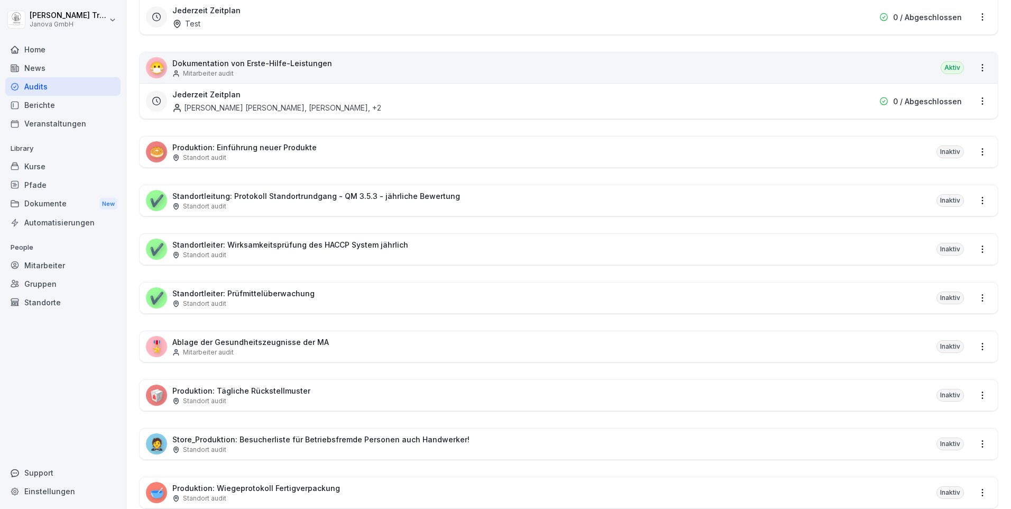
click at [842, 204] on div "✔️ Standortleitung: Protokoll Standortrundgang - QM 3.5.3 - jährliche Bewertung…" at bounding box center [569, 200] width 858 height 31
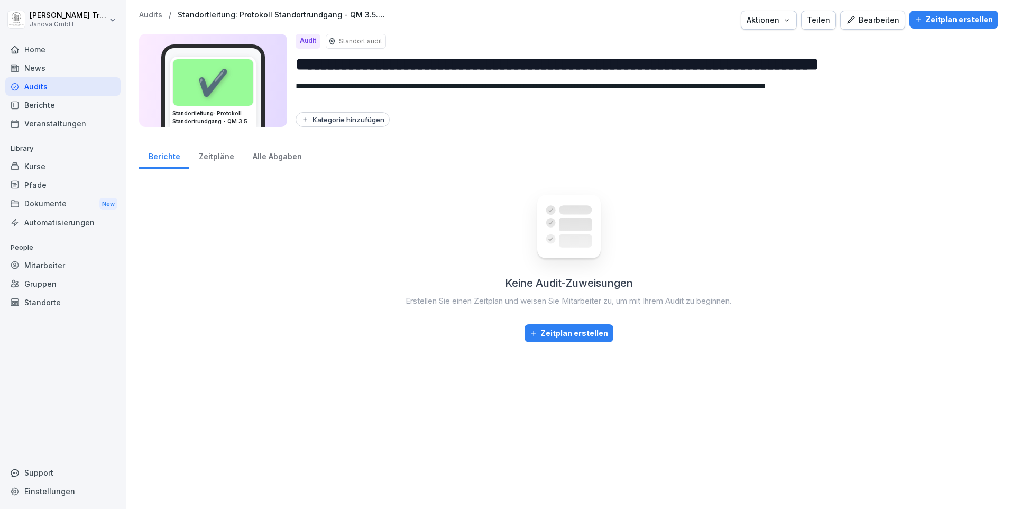
click at [30, 86] on div "Audits" at bounding box center [62, 86] width 115 height 19
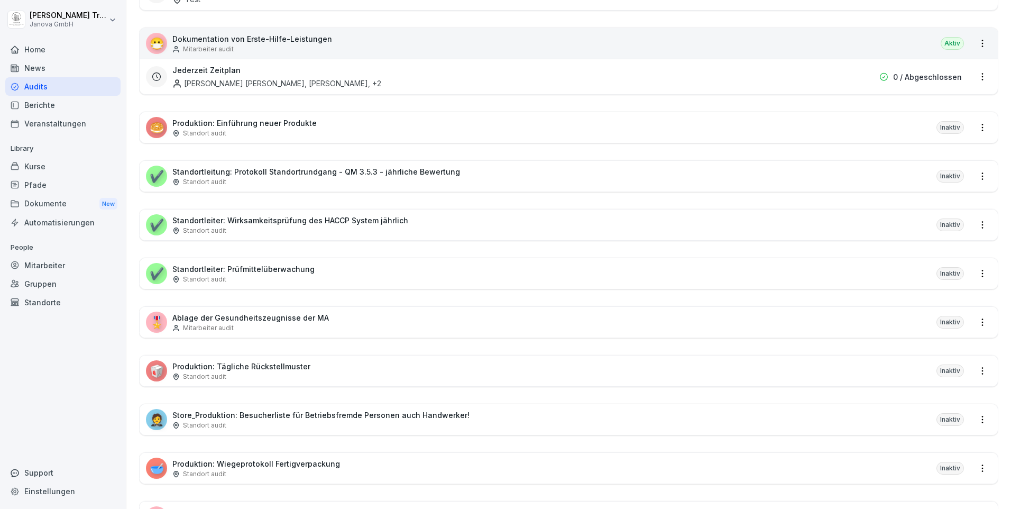
scroll to position [659, 0]
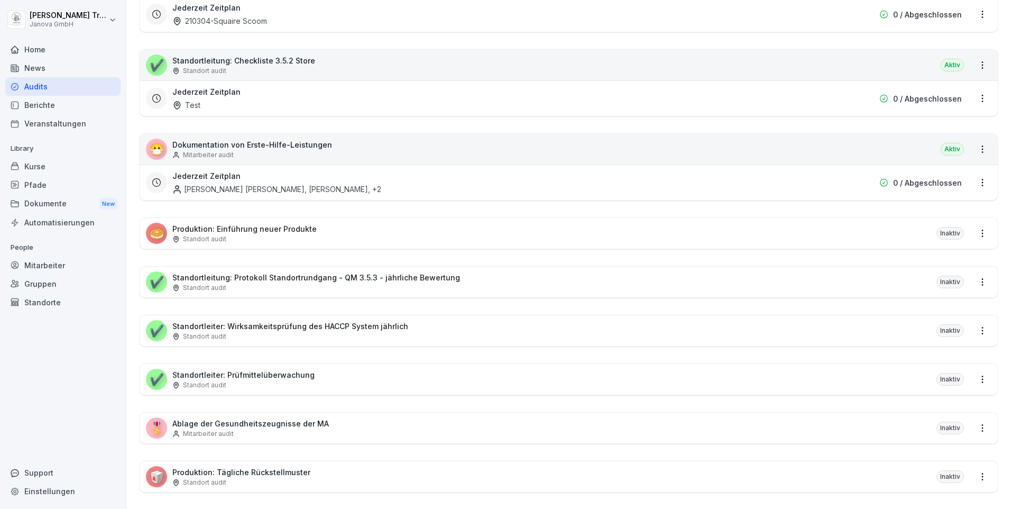
click at [975, 96] on html "Heiko Trautmann Janova GmbH Home News Audits Berichte Veranstaltungen Library K…" at bounding box center [505, 254] width 1011 height 509
click at [940, 169] on div "Zeitplan löschen" at bounding box center [931, 170] width 100 height 17
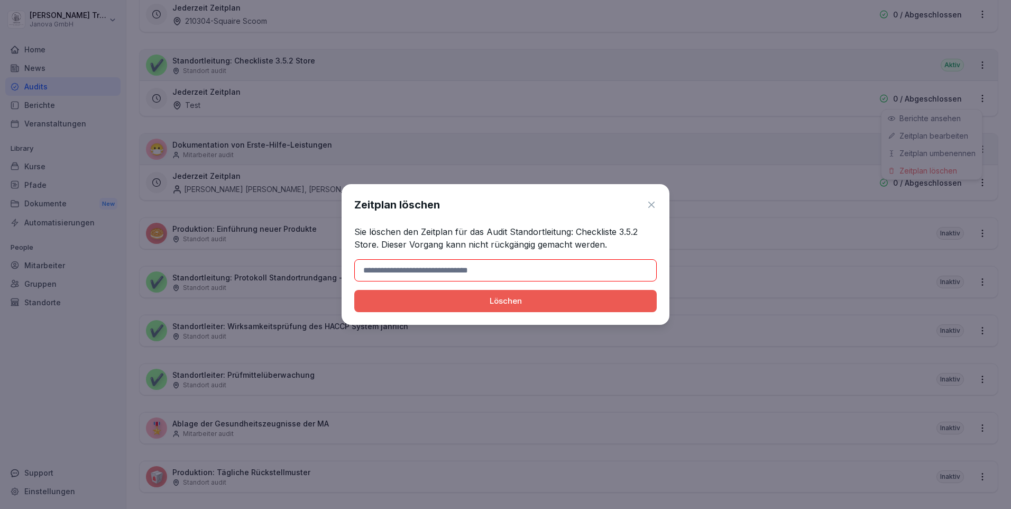
click at [527, 260] on input at bounding box center [505, 270] width 302 height 22
type input "*******"
click at [492, 294] on button "Löschen" at bounding box center [505, 301] width 302 height 22
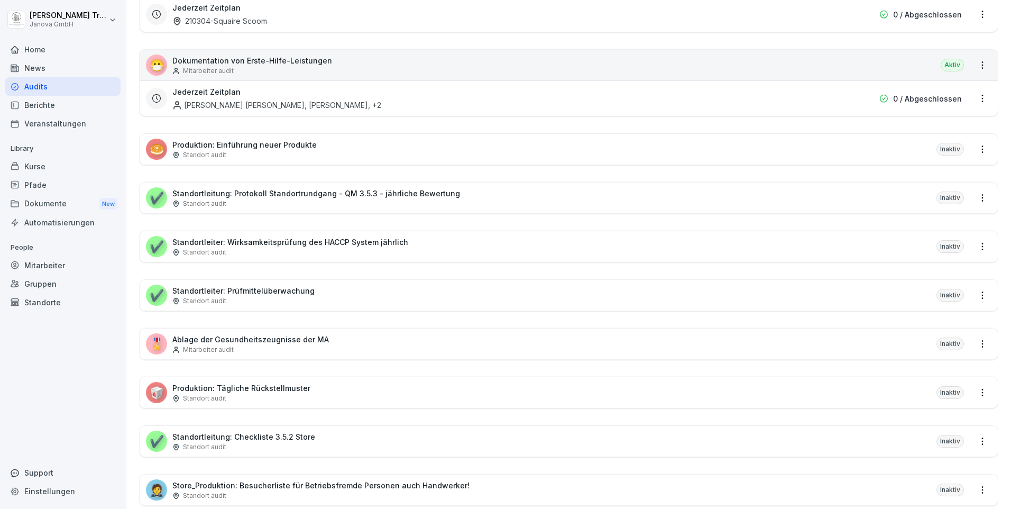
click at [537, 199] on div "✔️ Standortleitung: Protokoll Standortrundgang - QM 3.5.3 - jährliche Bewertung…" at bounding box center [569, 197] width 858 height 31
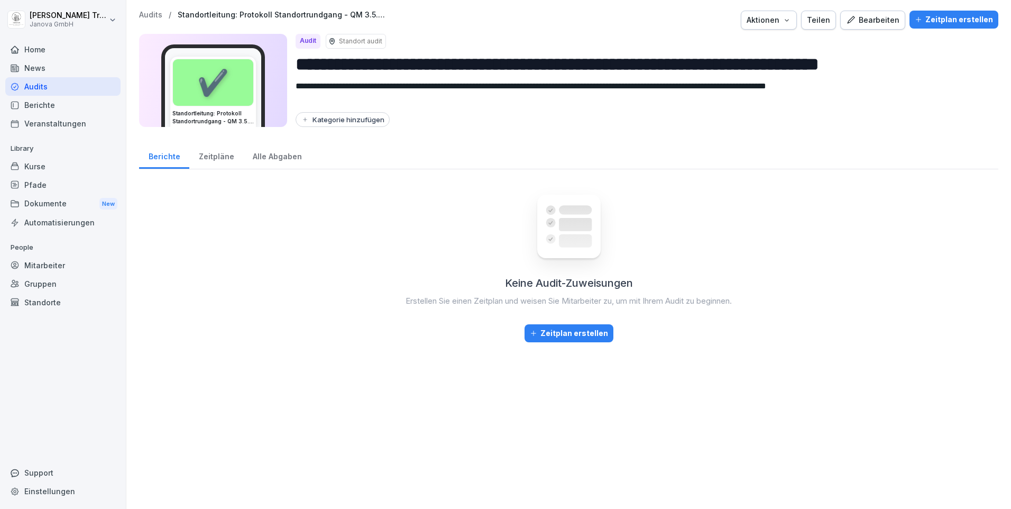
click at [883, 20] on div "Bearbeiten" at bounding box center [872, 20] width 53 height 12
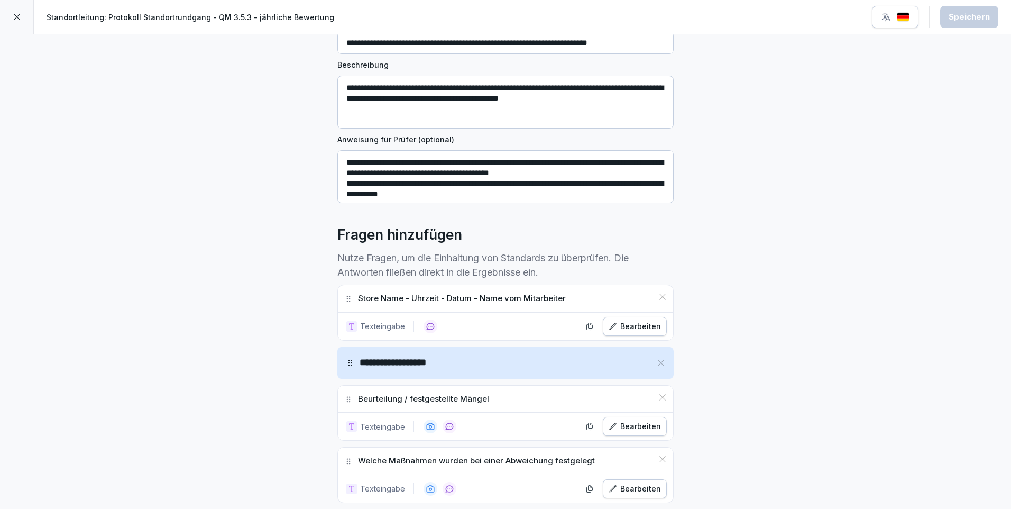
scroll to position [159, 0]
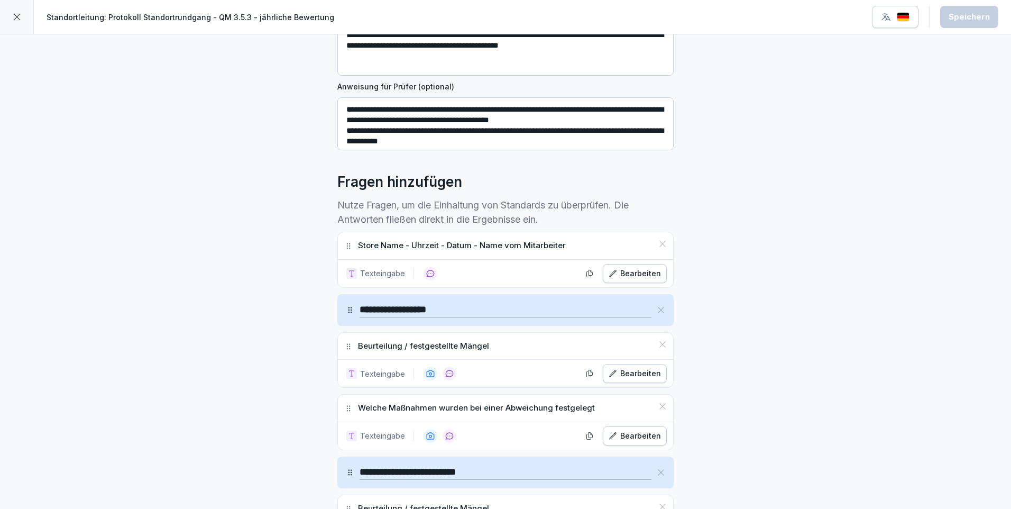
click at [16, 16] on icon at bounding box center [17, 17] width 8 height 8
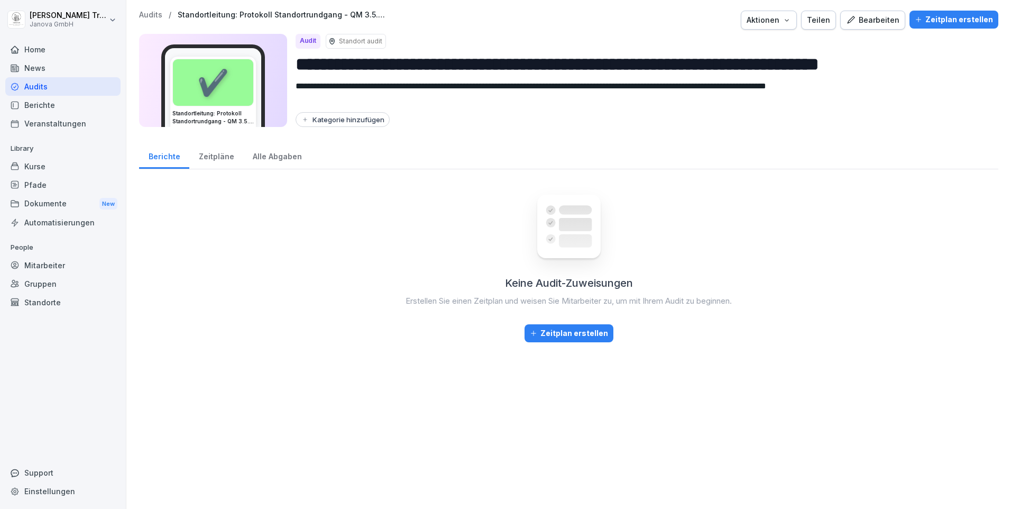
click at [40, 80] on div "Audits" at bounding box center [62, 86] width 115 height 19
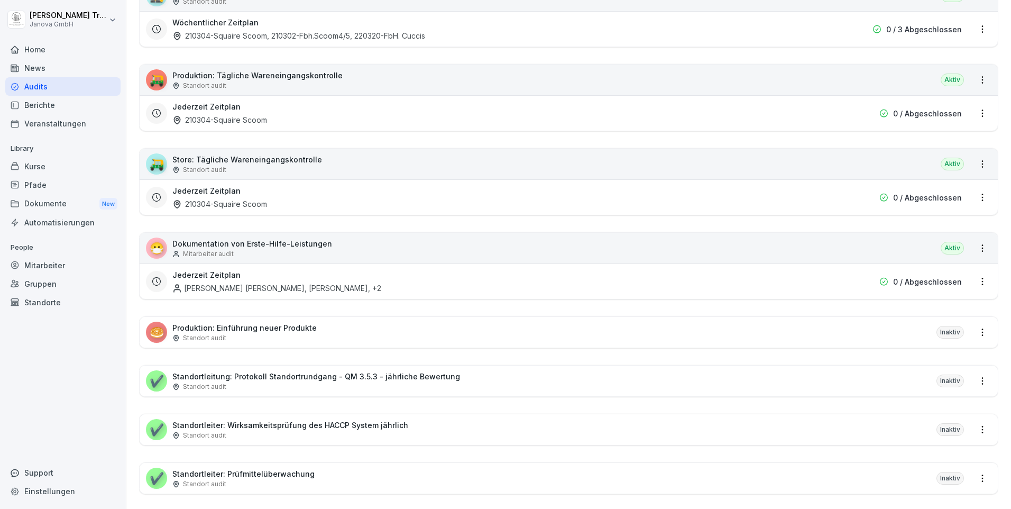
scroll to position [529, 0]
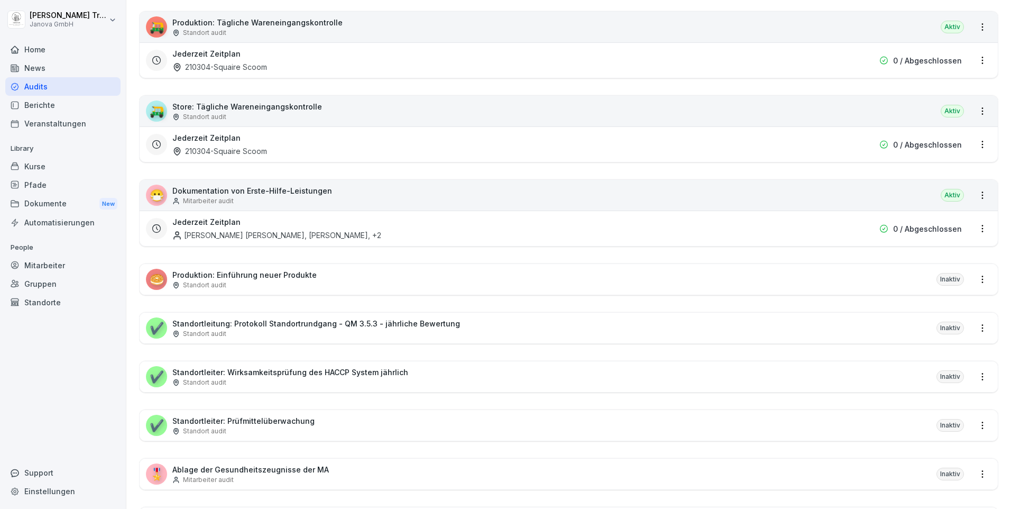
click at [849, 328] on div "✔️ Standortleitung: Protokoll Standortrundgang - QM 3.5.3 - jährliche Bewertung…" at bounding box center [569, 327] width 858 height 31
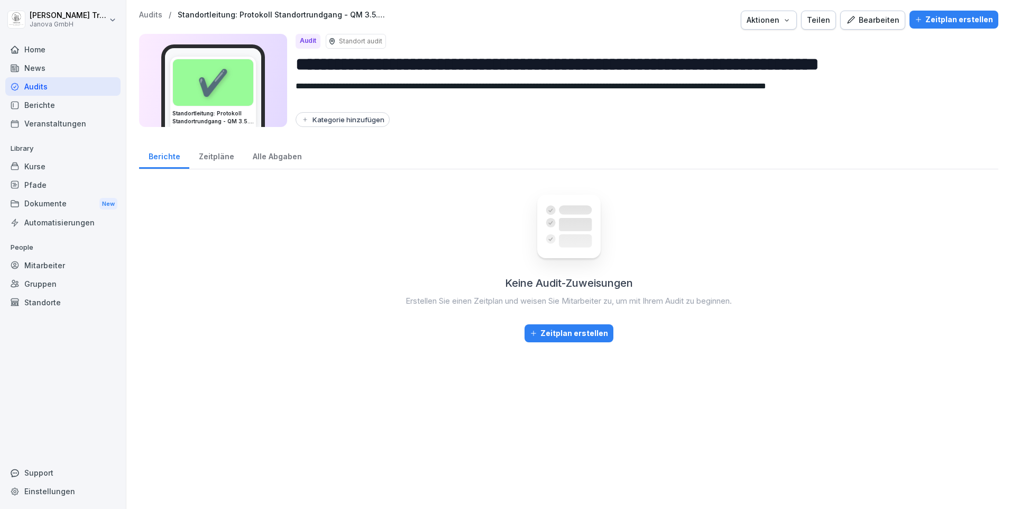
click at [867, 21] on div "Bearbeiten" at bounding box center [872, 20] width 53 height 12
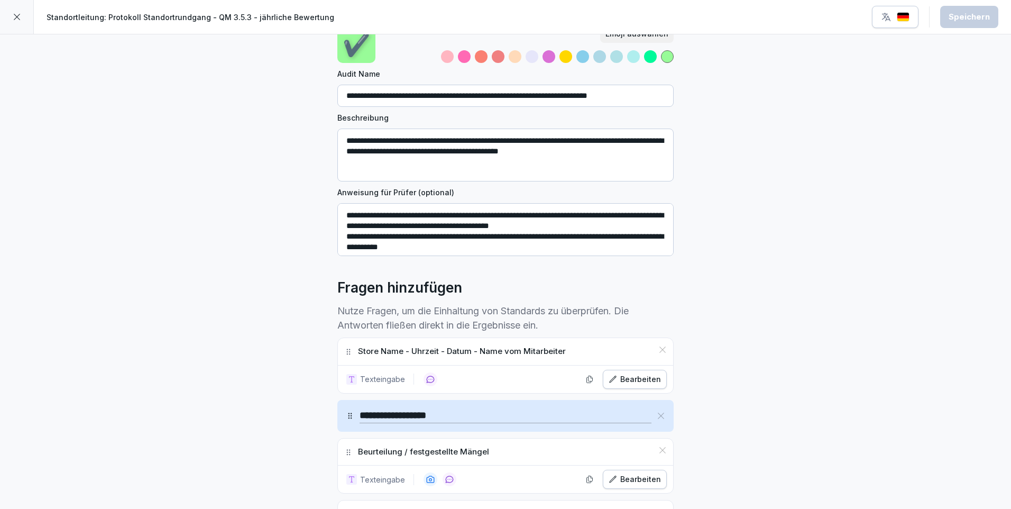
scroll to position [106, 0]
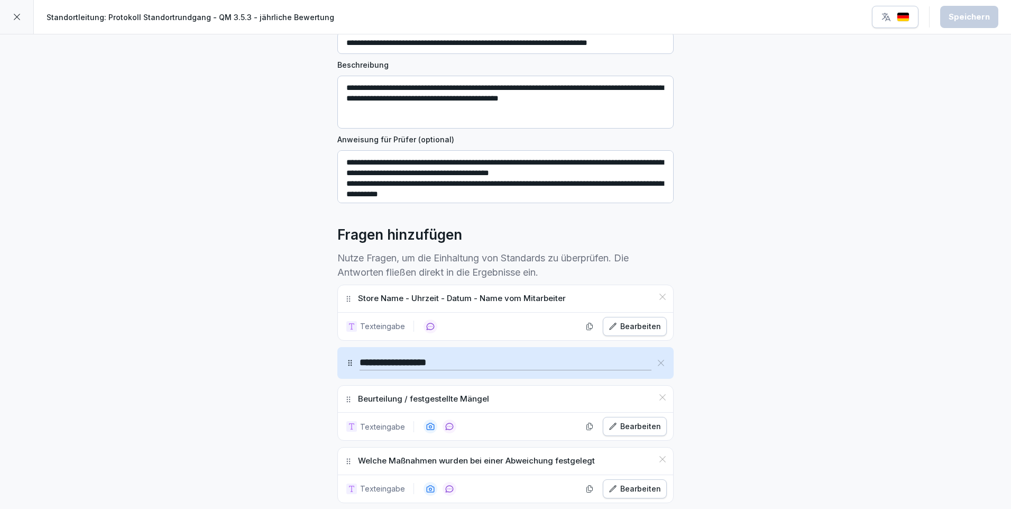
click at [17, 12] on div at bounding box center [17, 17] width 34 height 34
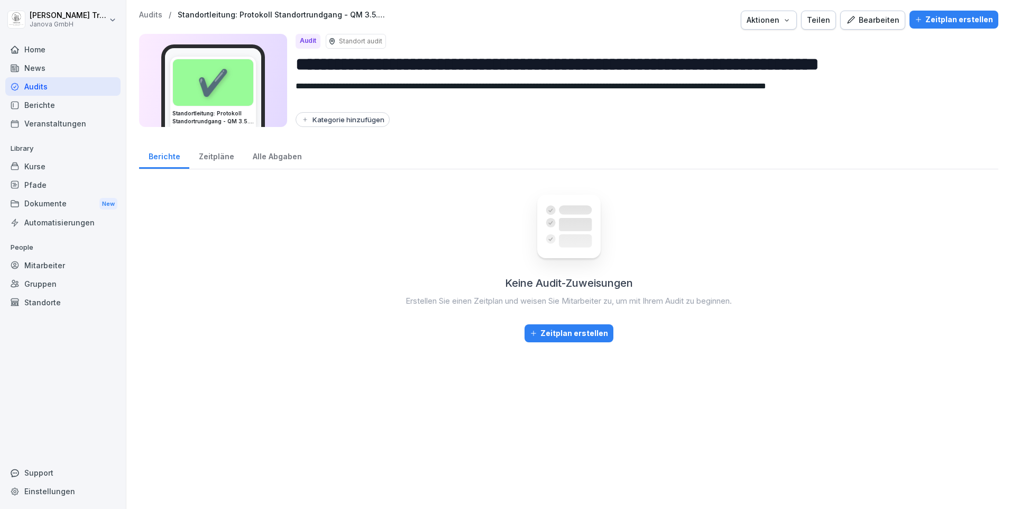
click at [34, 88] on div "Audits" at bounding box center [62, 86] width 115 height 19
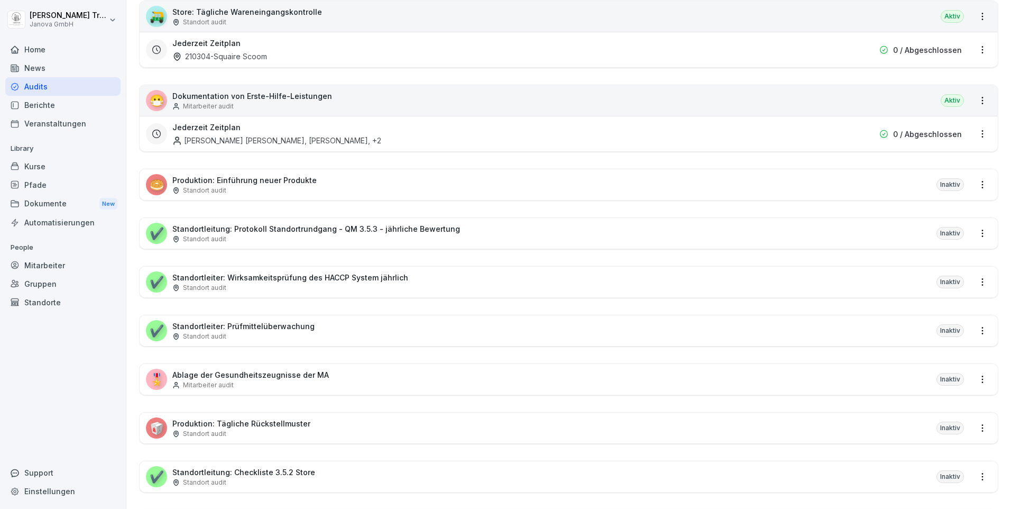
scroll to position [676, 0]
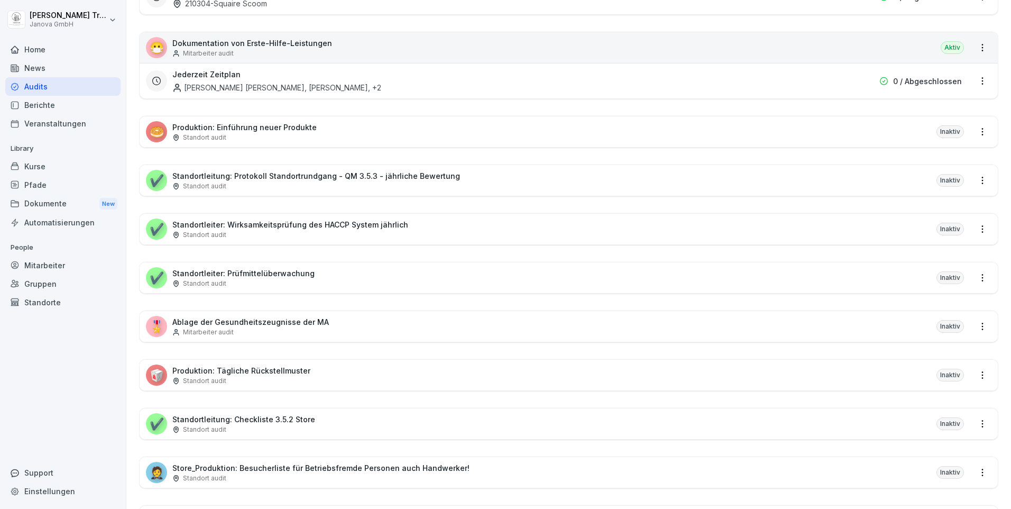
click at [869, 419] on div "✔️ Standortleitung: Checkliste 3.5.2 Store Standort audit Inaktiv" at bounding box center [569, 423] width 858 height 31
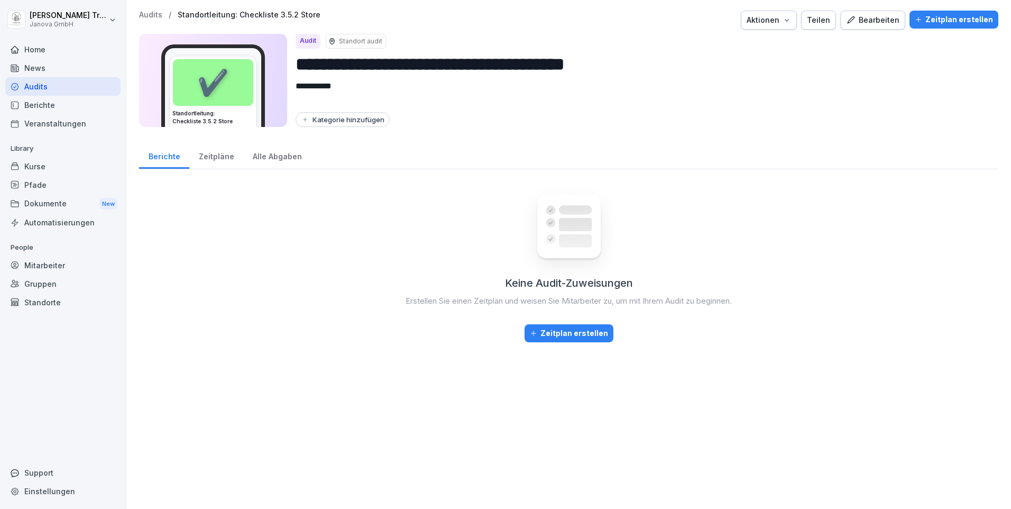
click at [880, 20] on div "Bearbeiten" at bounding box center [872, 20] width 53 height 12
click at [276, 154] on div "Alle Abgaben" at bounding box center [277, 155] width 68 height 27
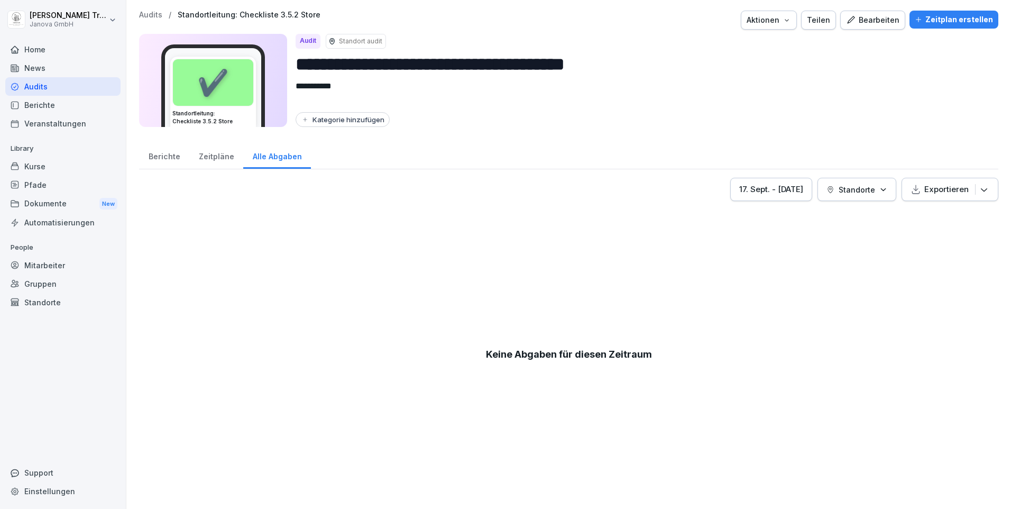
click at [173, 159] on div "Berichte" at bounding box center [164, 155] width 50 height 27
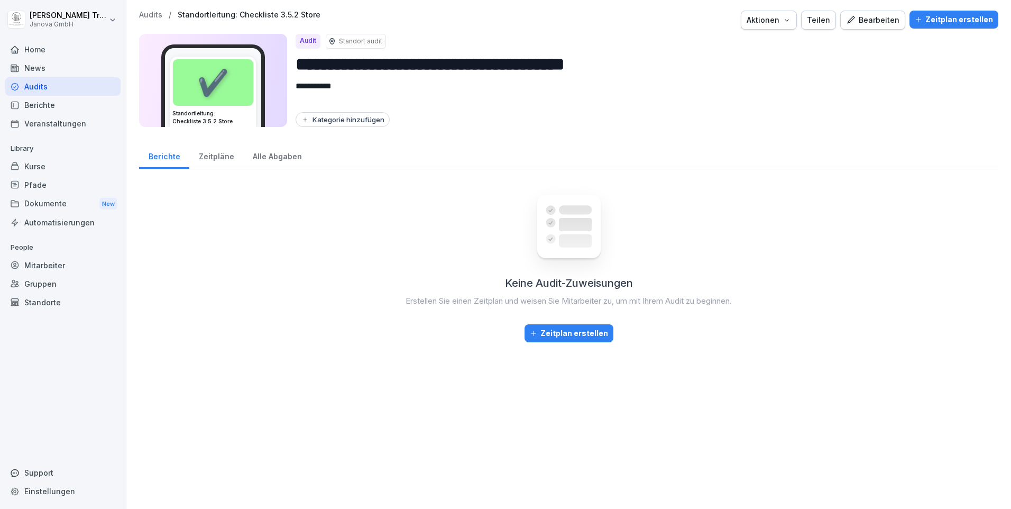
click at [955, 213] on div "Keine Audit-Zuweisungen Erstellen Sie einen Zeitplan und weisen Sie Mitarbeiter…" at bounding box center [568, 338] width 859 height 320
click at [59, 109] on div "Berichte" at bounding box center [62, 105] width 115 height 19
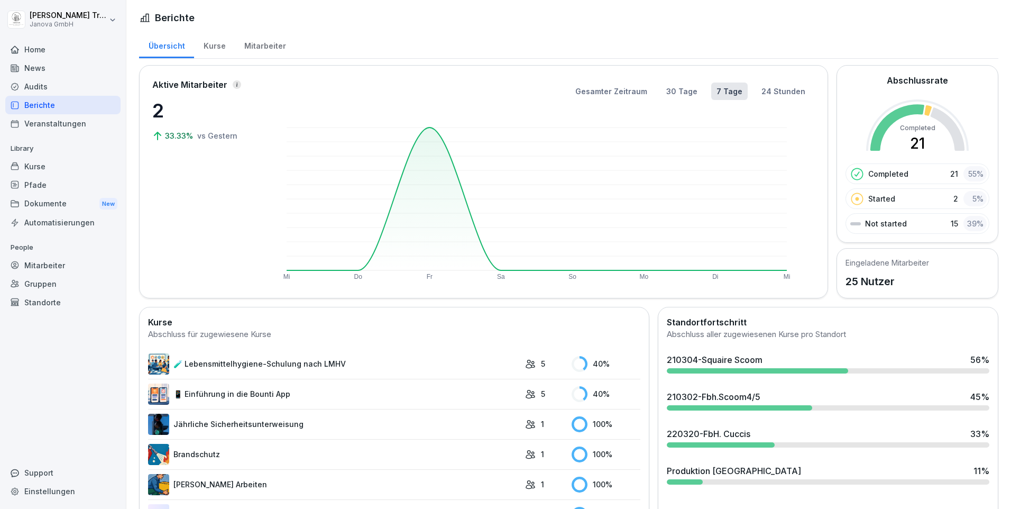
click at [217, 49] on div "Kurse" at bounding box center [214, 44] width 41 height 27
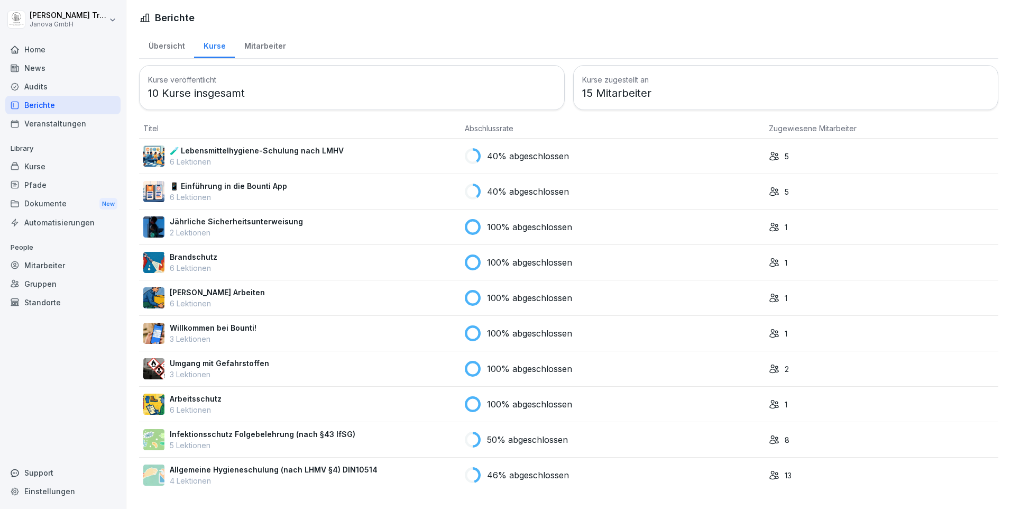
click at [39, 164] on div "Kurse" at bounding box center [62, 166] width 115 height 19
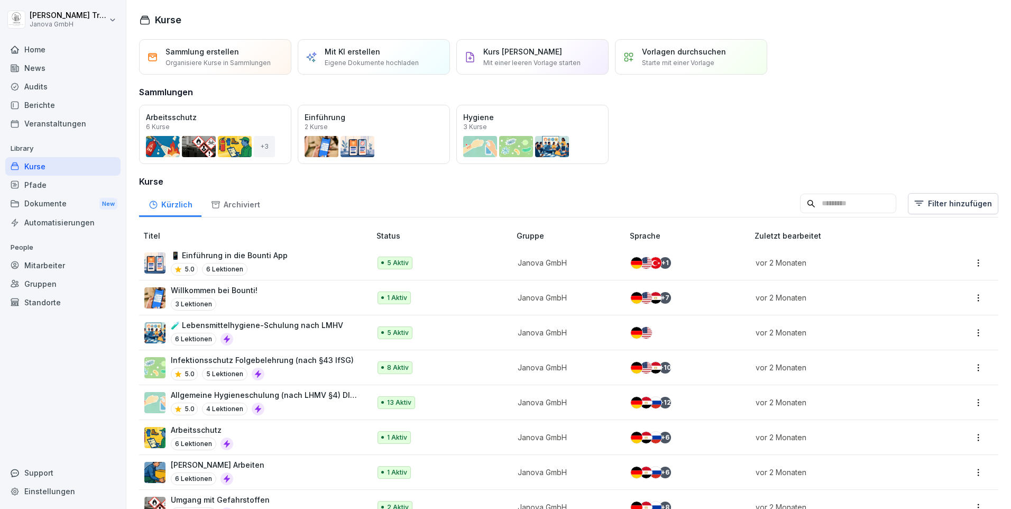
click at [45, 87] on div "Audits" at bounding box center [62, 86] width 115 height 19
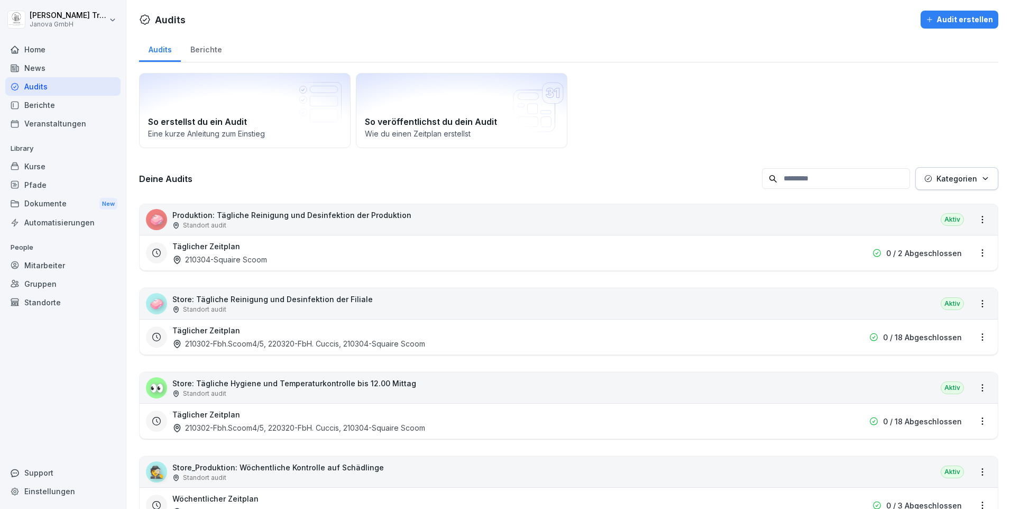
click at [205, 51] on div "Berichte" at bounding box center [206, 48] width 50 height 27
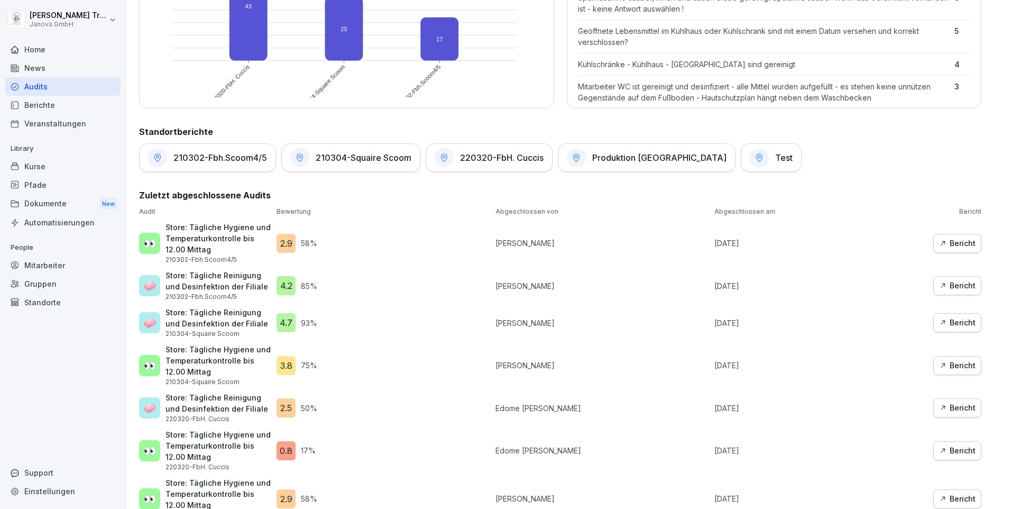
scroll to position [476, 0]
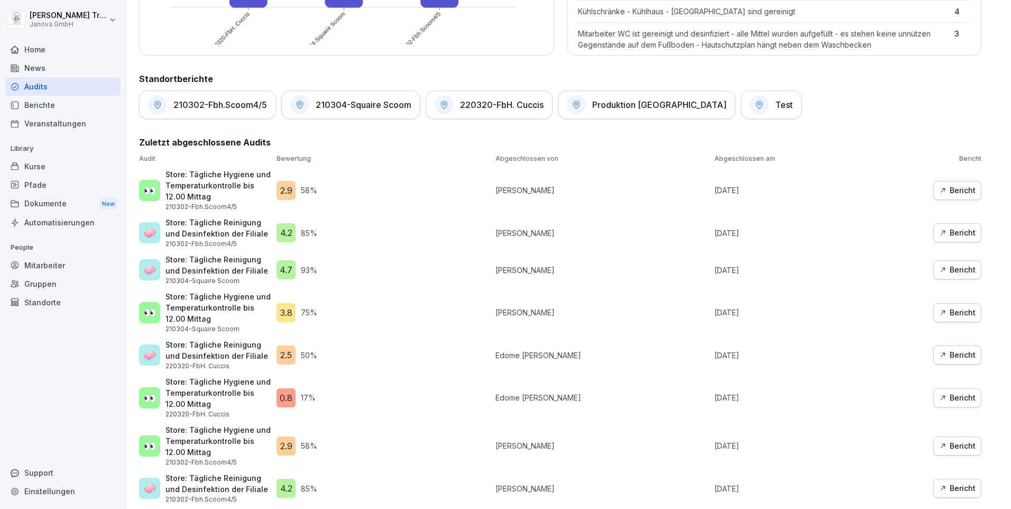
click at [969, 355] on button "Bericht" at bounding box center [957, 354] width 48 height 19
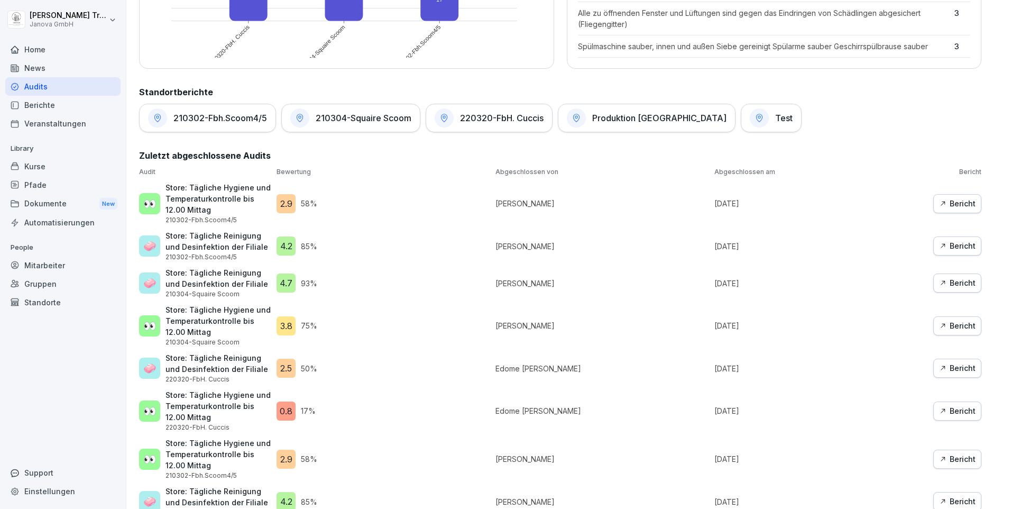
scroll to position [516, 0]
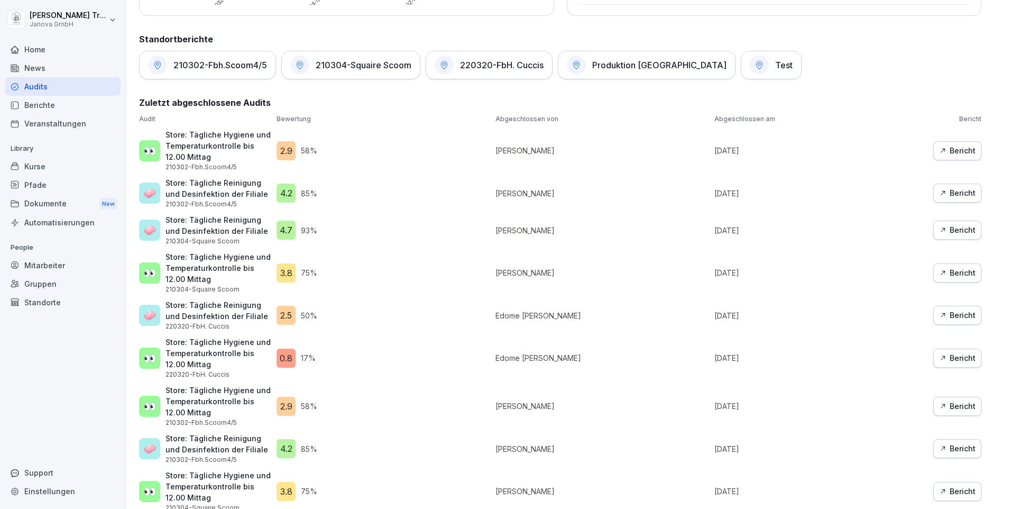
click at [40, 168] on div "Kurse" at bounding box center [62, 166] width 115 height 19
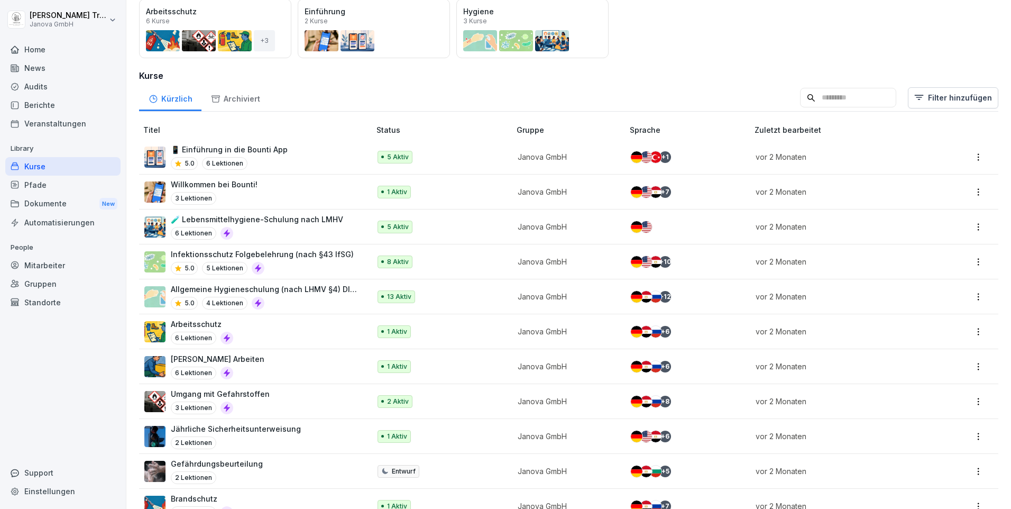
scroll to position [136, 0]
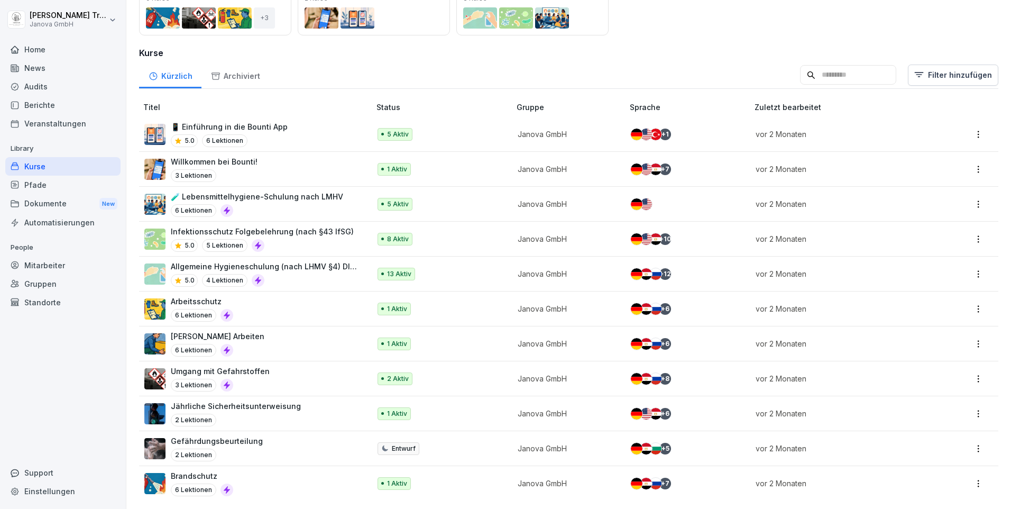
click at [40, 51] on div "Home" at bounding box center [62, 49] width 115 height 19
